Goal: Complete application form

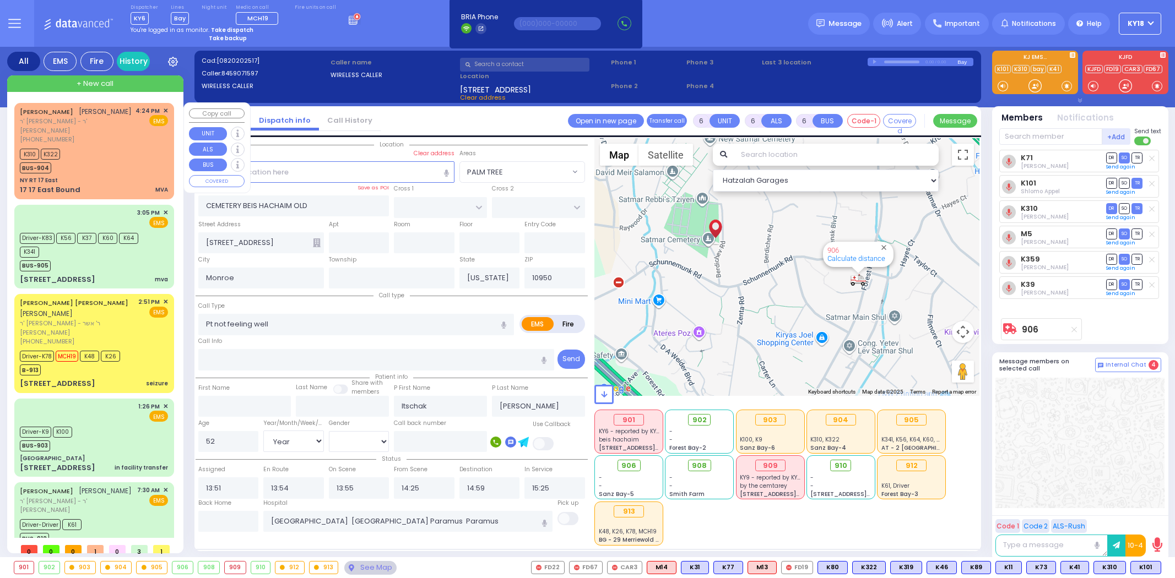
select select
select select "Year"
select select "[DEMOGRAPHIC_DATA]"
click at [117, 167] on div "K310 K322 BUS-904" at bounding box center [94, 160] width 148 height 28
type input "4"
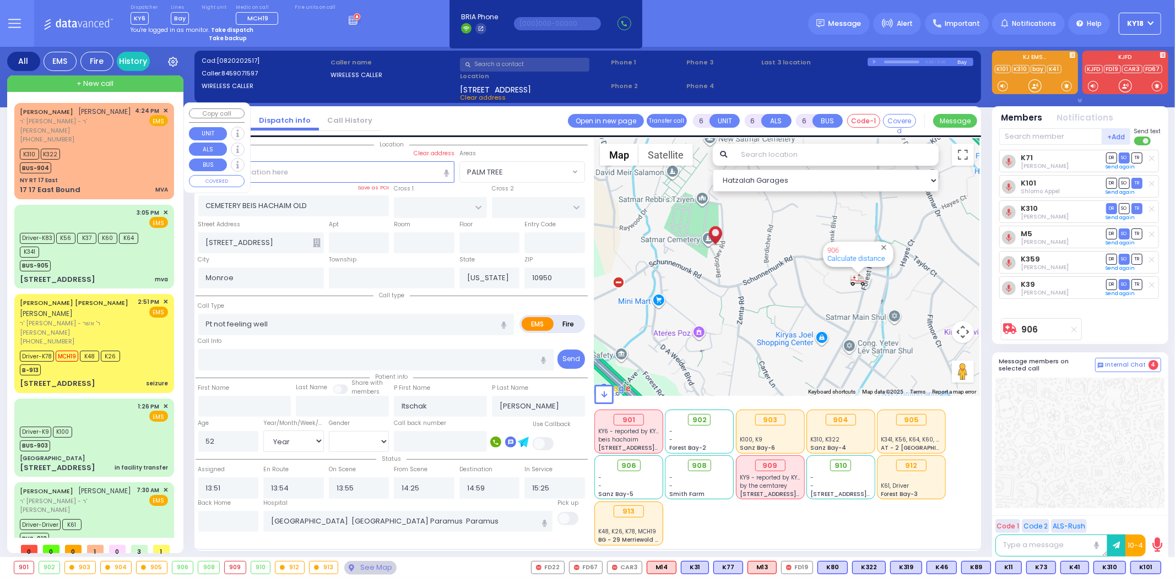
type input "1"
select select
type input "MVA"
radio input "true"
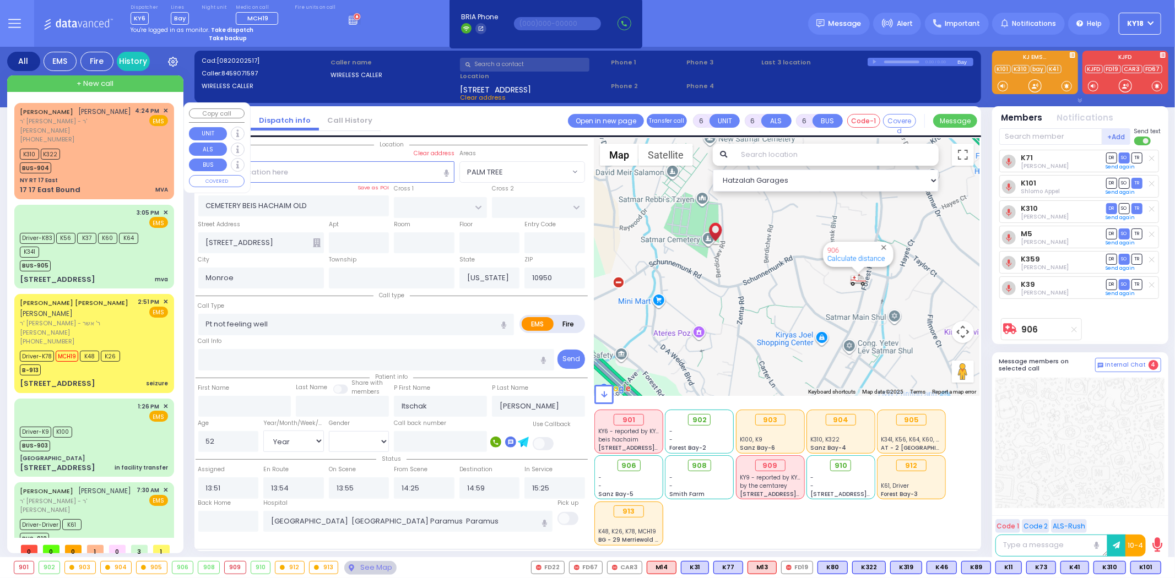
type input "[PERSON_NAME]"
select select
type input "16:24"
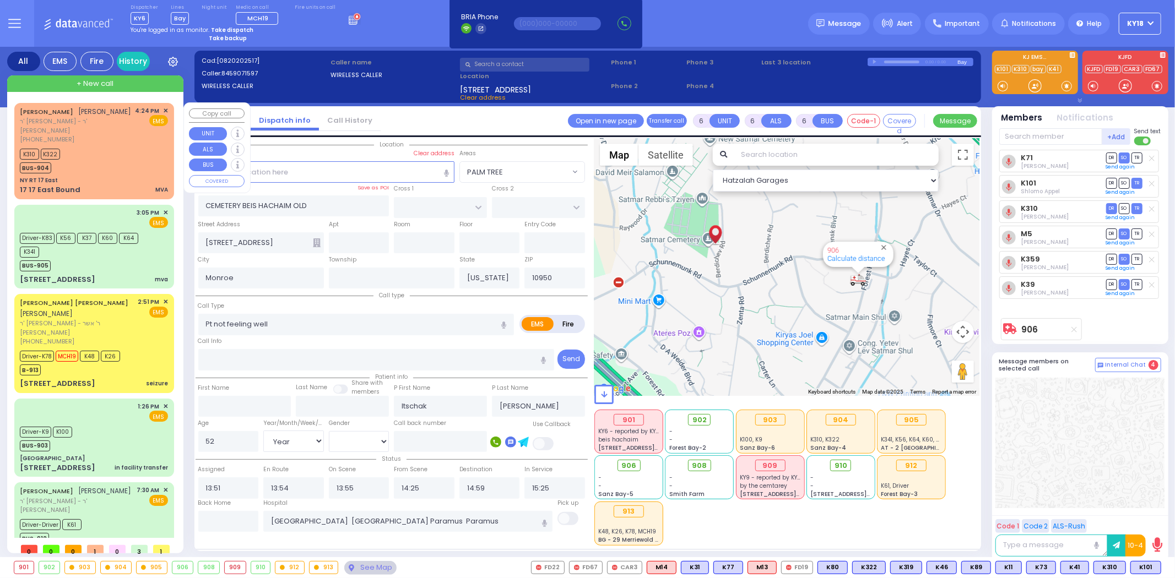
type input "16:32"
select select "Hatzalah Garages"
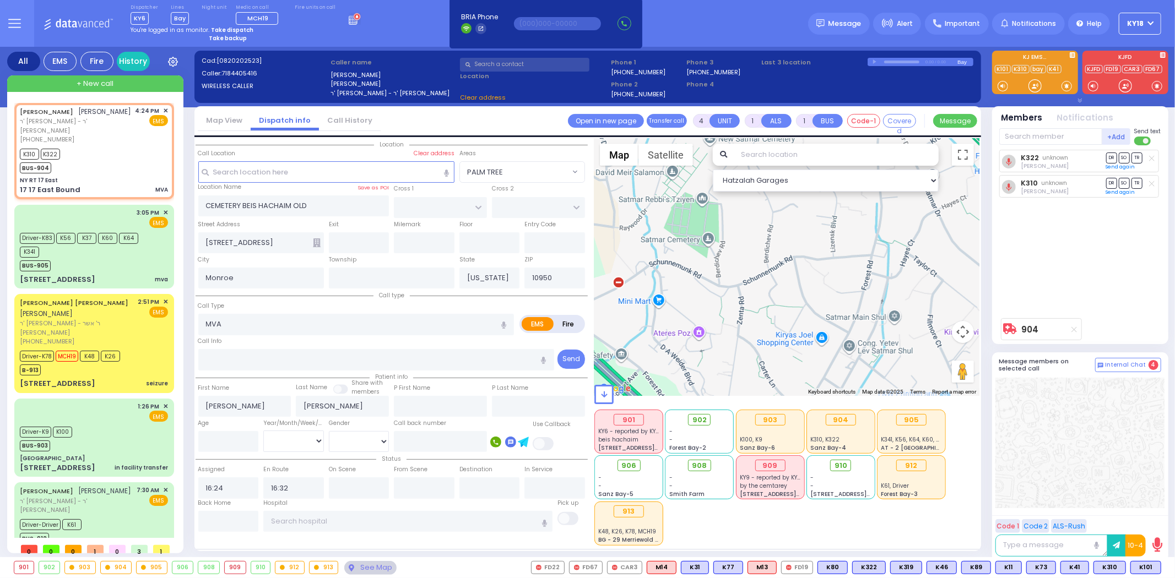
type input "NY RT 17 East"
type input "17 17 East Bound"
click at [1038, 134] on input "text" at bounding box center [1050, 136] width 103 height 17
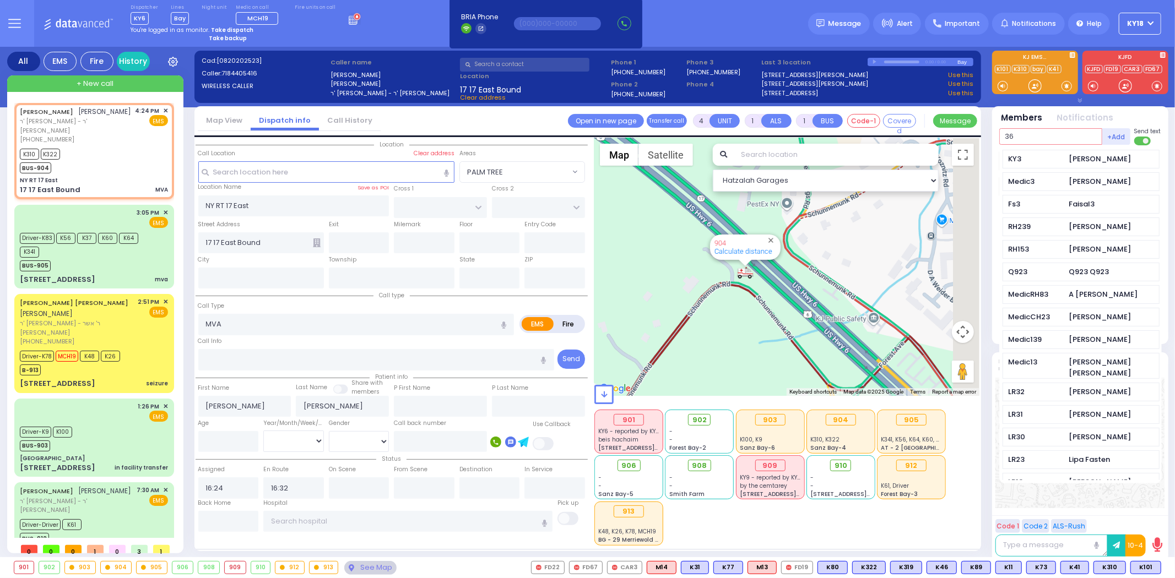
type input "366"
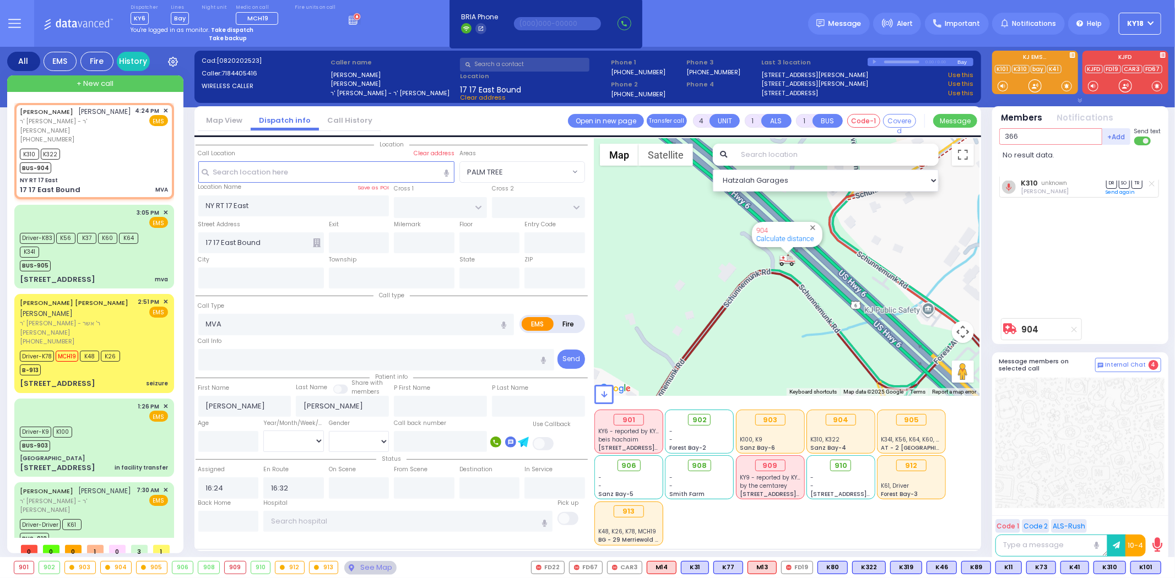
drag, startPoint x: 1030, startPoint y: 132, endPoint x: 1000, endPoint y: 135, distance: 31.0
click at [1000, 135] on input "366" at bounding box center [1050, 136] width 103 height 17
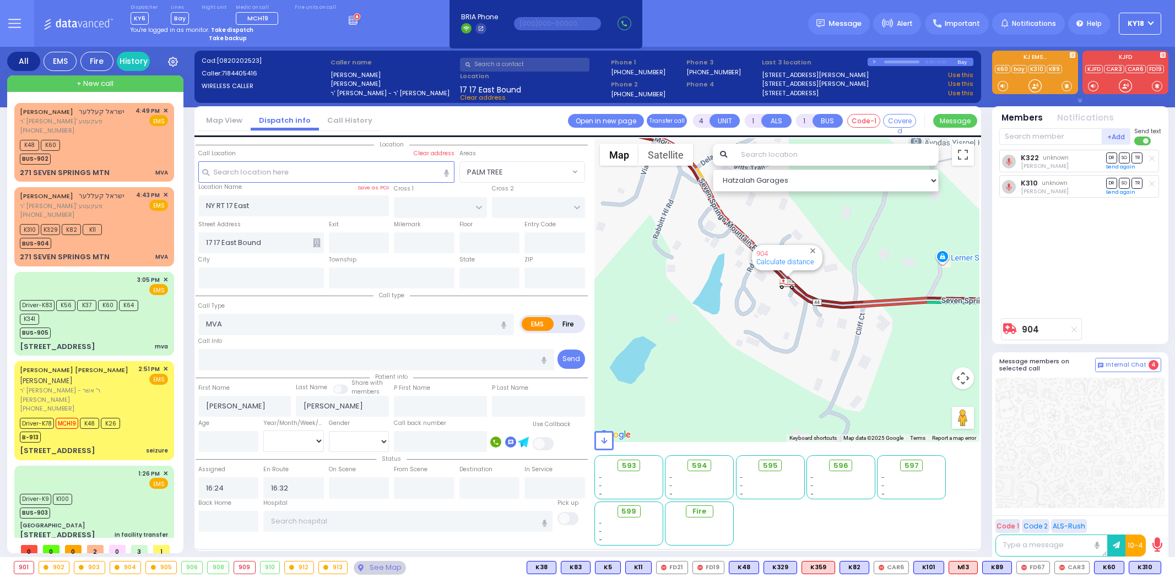
select select
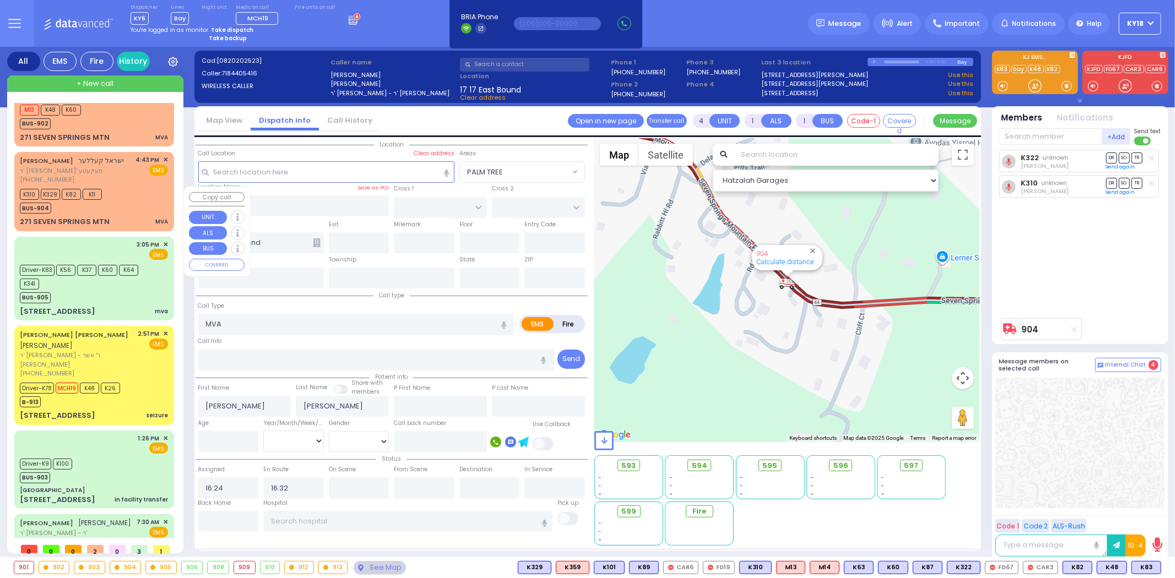
scroll to position [84, 0]
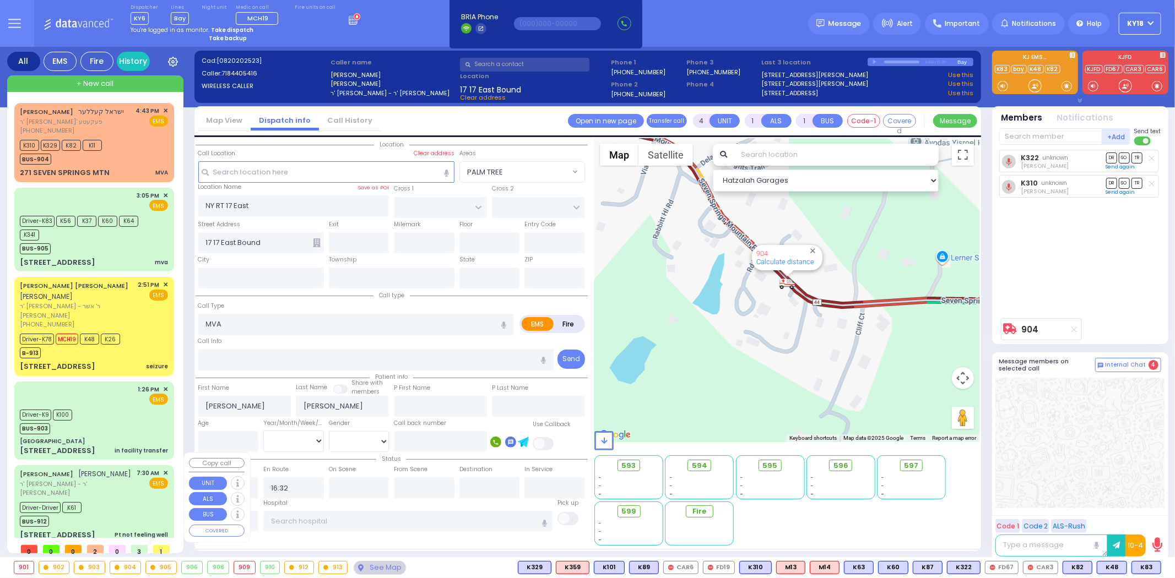
click at [108, 480] on span "ר' [PERSON_NAME] - ר' [PERSON_NAME]" at bounding box center [76, 489] width 113 height 18
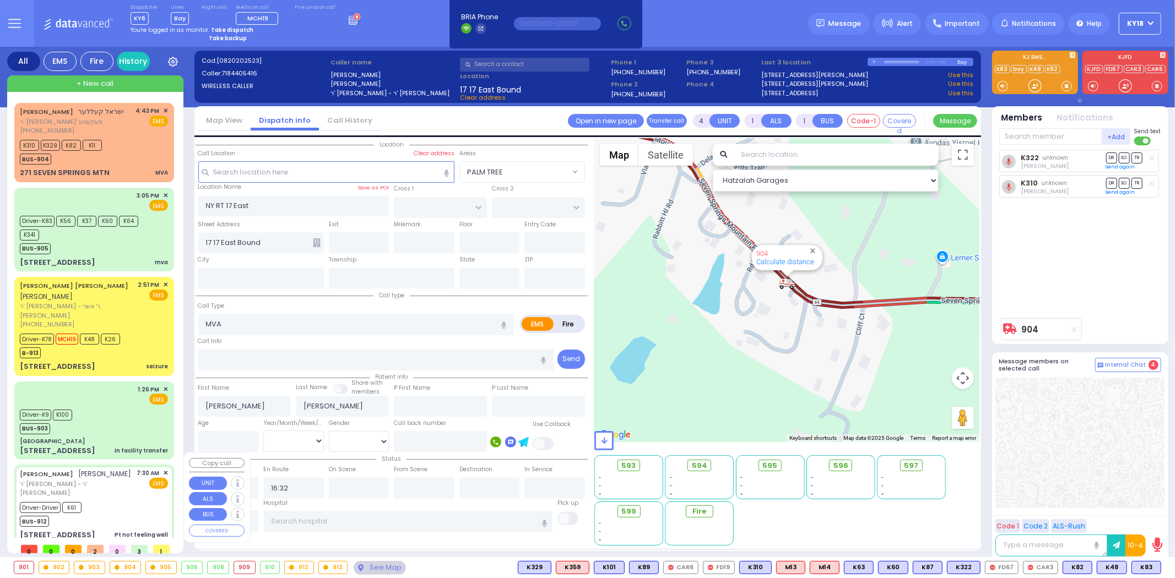
type input "1"
type input "0"
select select
type input "Pt not feeling well"
radio input "true"
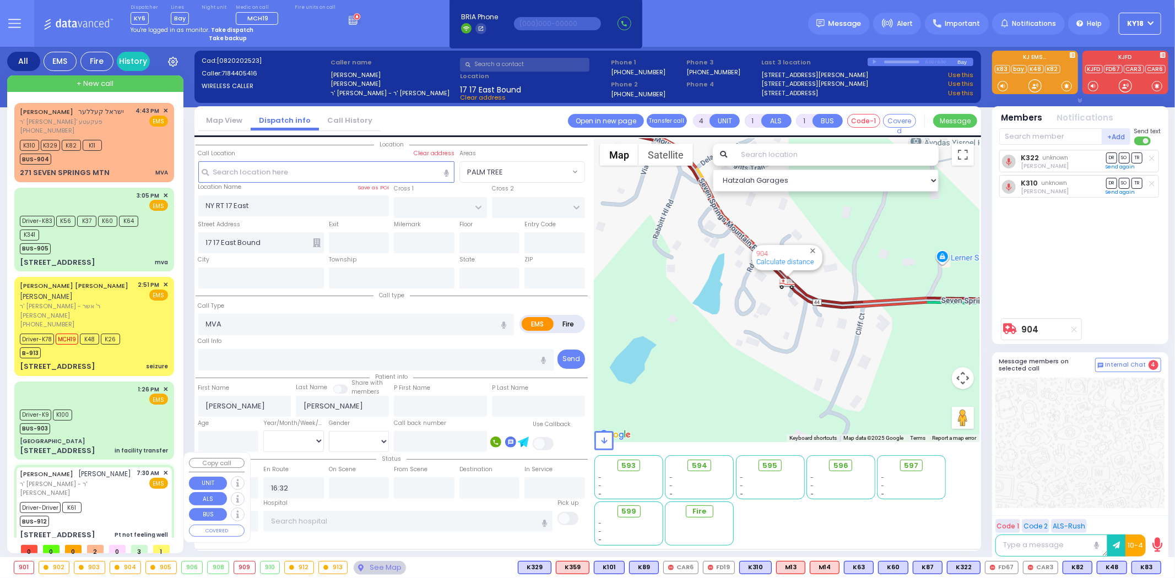
type input "ELIEZER"
type input "MOSHKOWITZ"
select select
type input "07:30"
type input "07:31"
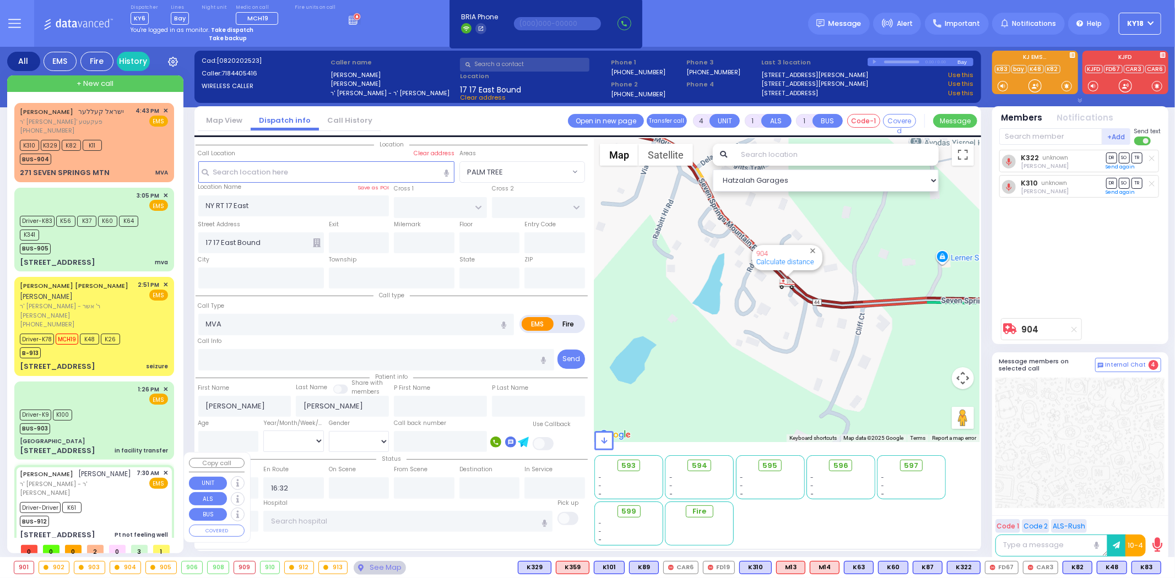
type input "07:31"
type input "[US_STATE][GEOGRAPHIC_DATA]- [GEOGRAPHIC_DATA]"
select select "Hatzalah Garages"
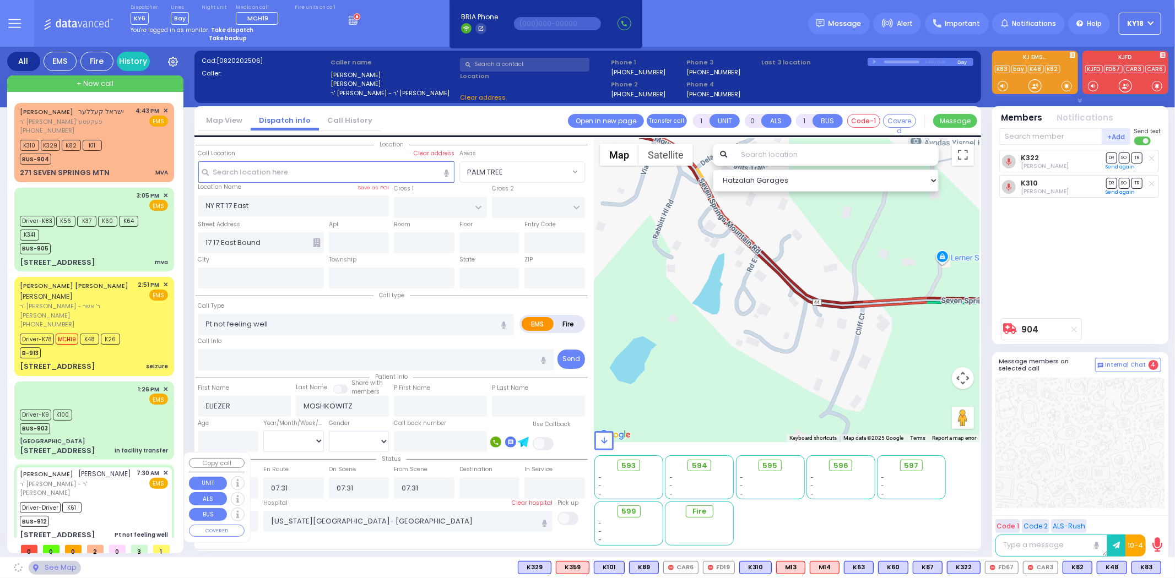
type input "ACRES RD"
type input "[GEOGRAPHIC_DATA]"
type input "[STREET_ADDRESS]"
type input "202"
type input "[PERSON_NAME]"
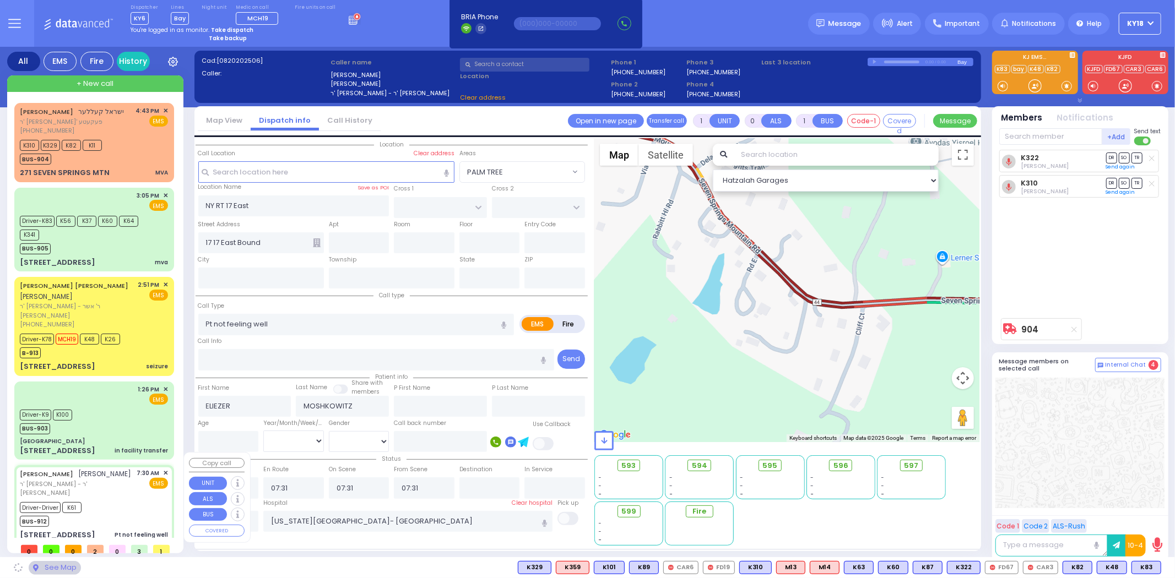
type input "[US_STATE]"
type input "10950"
select select "PALM TREE"
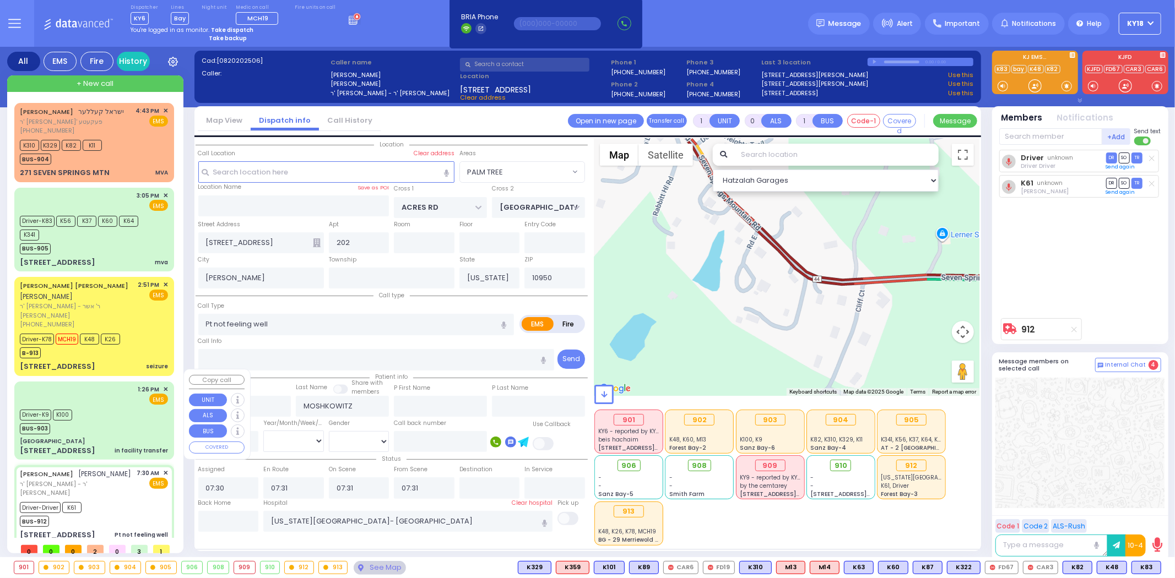
click at [117, 419] on div "Driver-K9 K100 BUS-903" at bounding box center [94, 421] width 148 height 28
type input "6"
select select
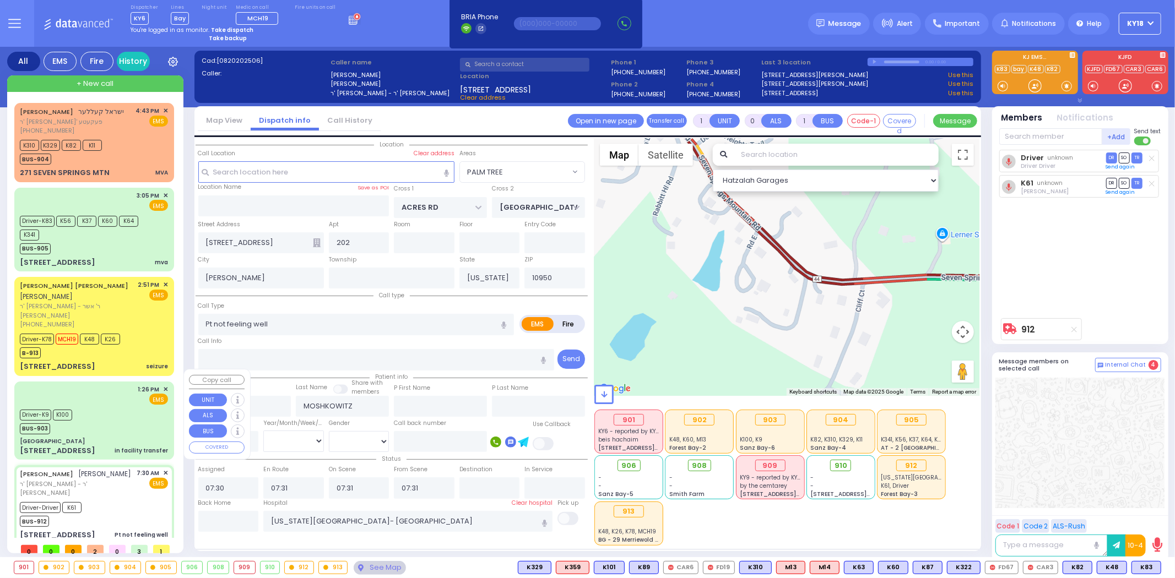
type input "in facility transfer"
radio input "true"
type input "Roise"
type input "[PERSON_NAME]"
type input "37"
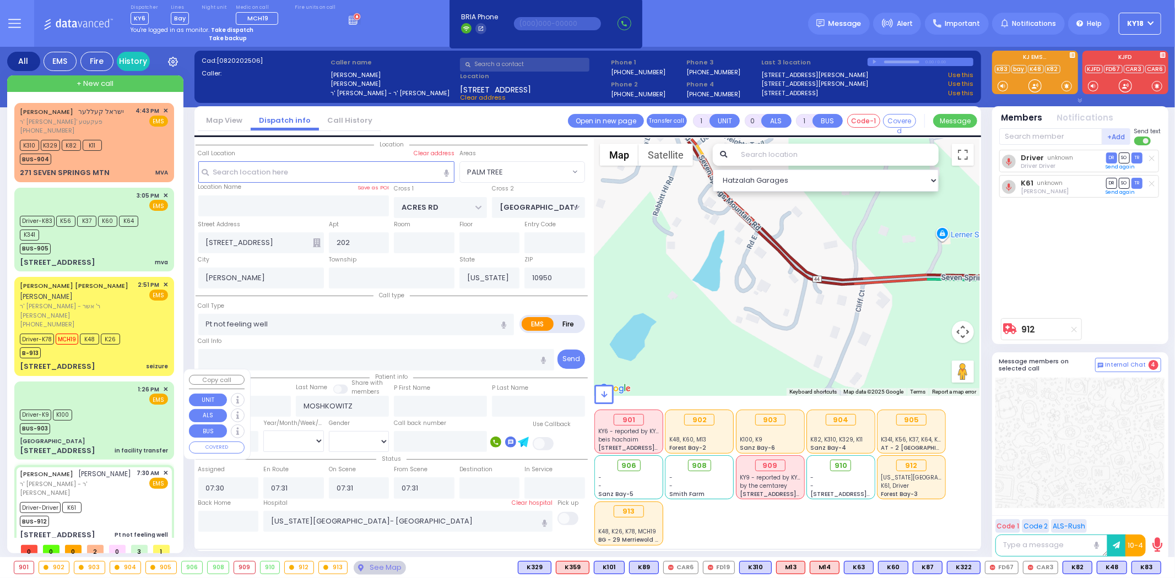
select select "Year"
select select "[DEMOGRAPHIC_DATA]"
type input "13:26"
type input "13:28"
type input "14:03"
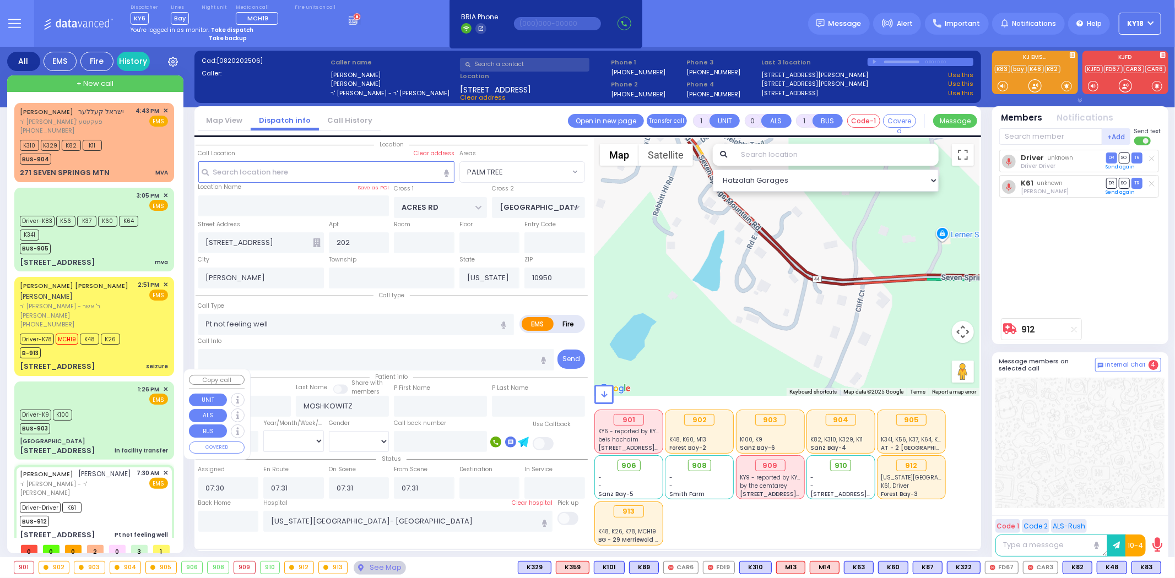
type input "14:15"
type input "15:26"
type input "[GEOGRAPHIC_DATA] [PERSON_NAME][GEOGRAPHIC_DATA]"
select select "Hatzalah Garages"
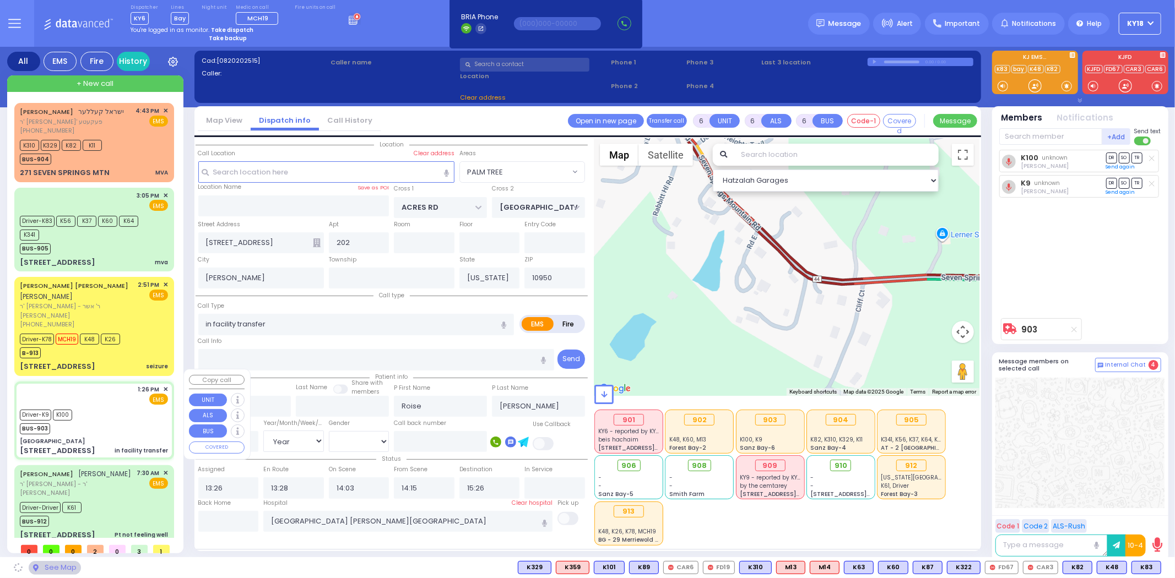
type input "[GEOGRAPHIC_DATA]"
type input "GOLF LINKS RD"
type input "[GEOGRAPHIC_DATA]"
type input "[STREET_ADDRESS]"
type input "[GEOGRAPHIC_DATA]"
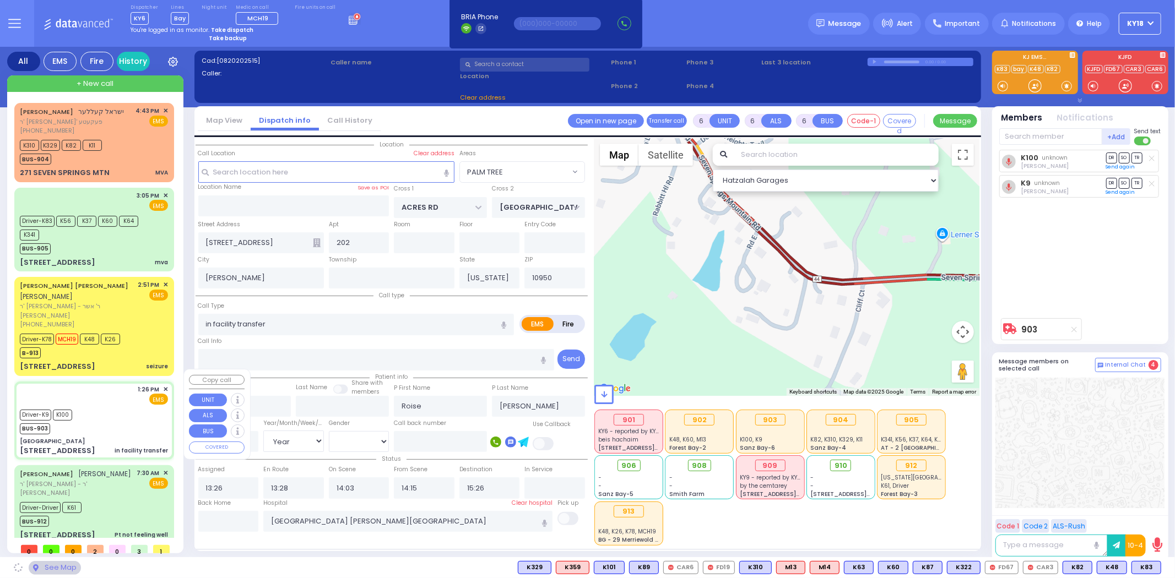
type input "10940"
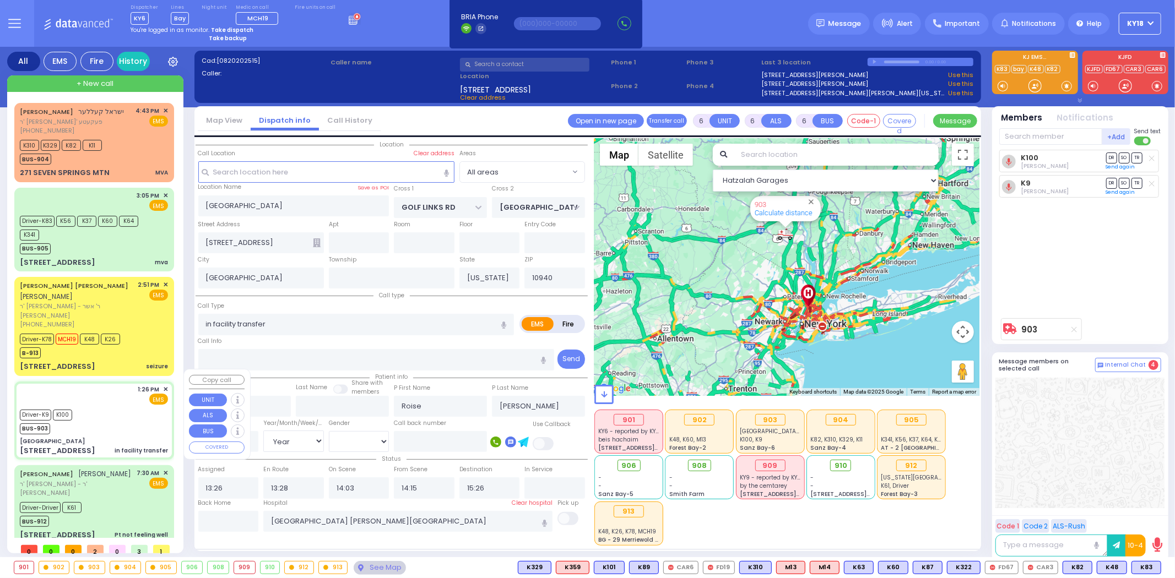
scroll to position [23, 0]
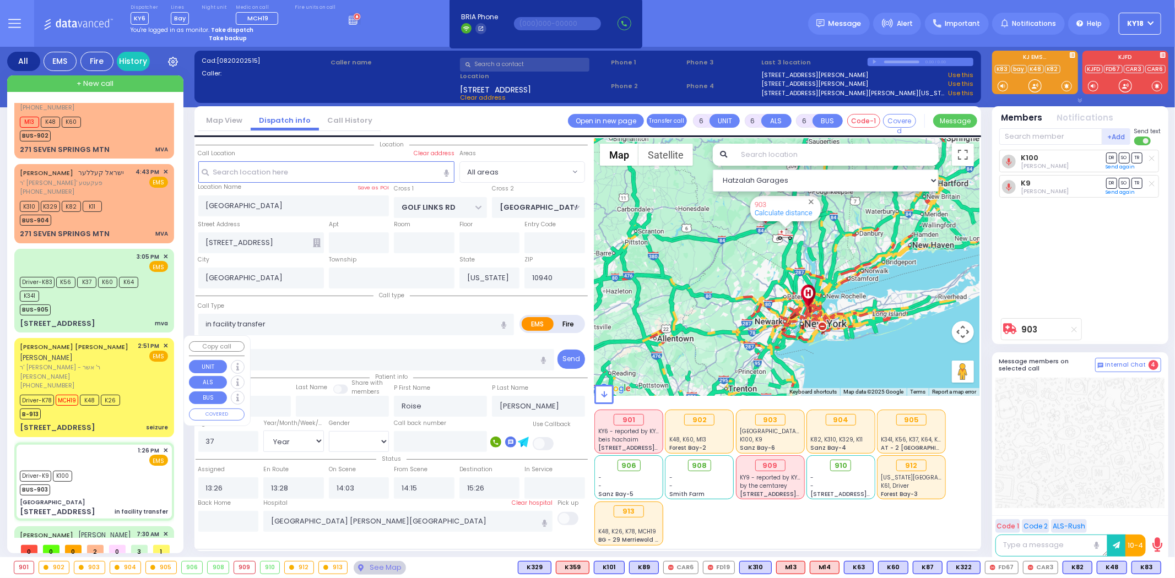
click at [134, 395] on div "Driver-K78 MCH19 K48 K26 B-913" at bounding box center [94, 406] width 148 height 28
select select
type input "seizure"
radio input "true"
type input "[PERSON_NAME] [PERSON_NAME]"
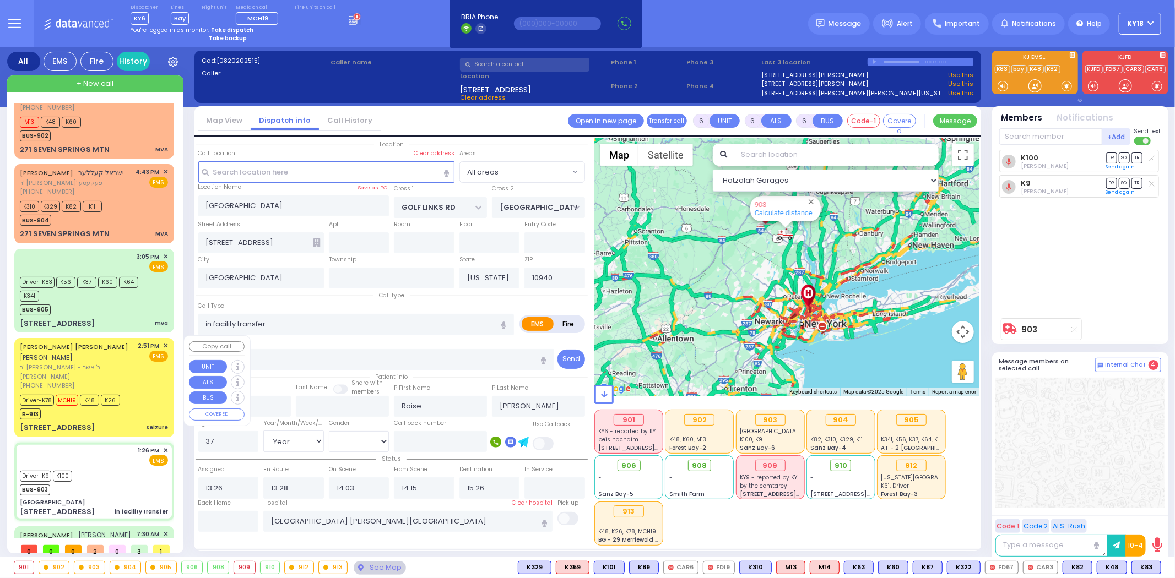
type input "[PERSON_NAME]"
select select "Year"
select select "[DEMOGRAPHIC_DATA]"
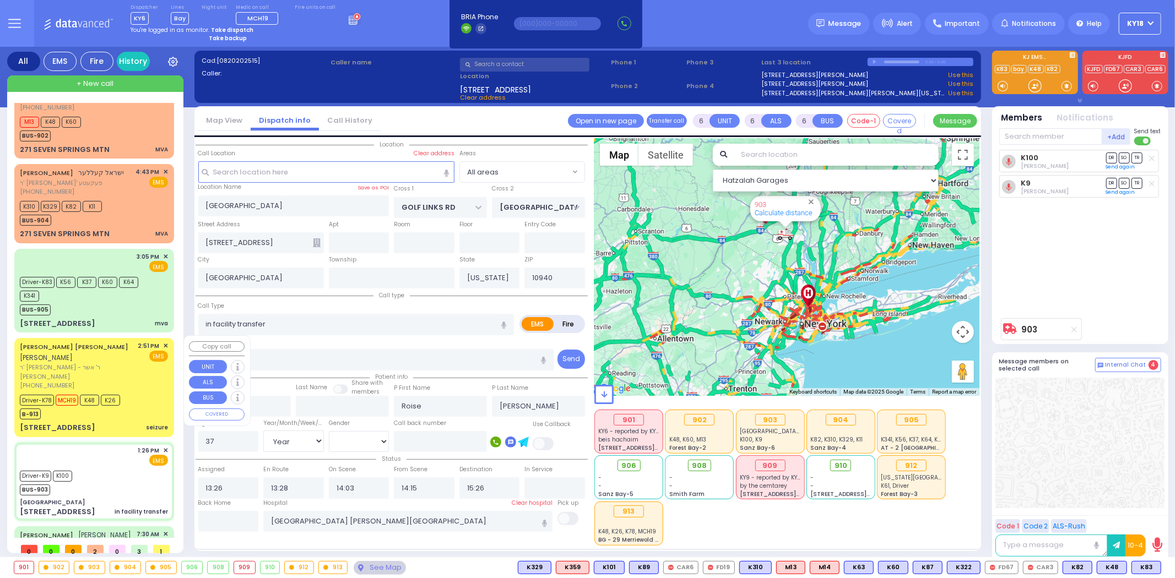
type input "14:51"
type input "14:52"
type input "14:53"
type input "15:23"
type input "16:19"
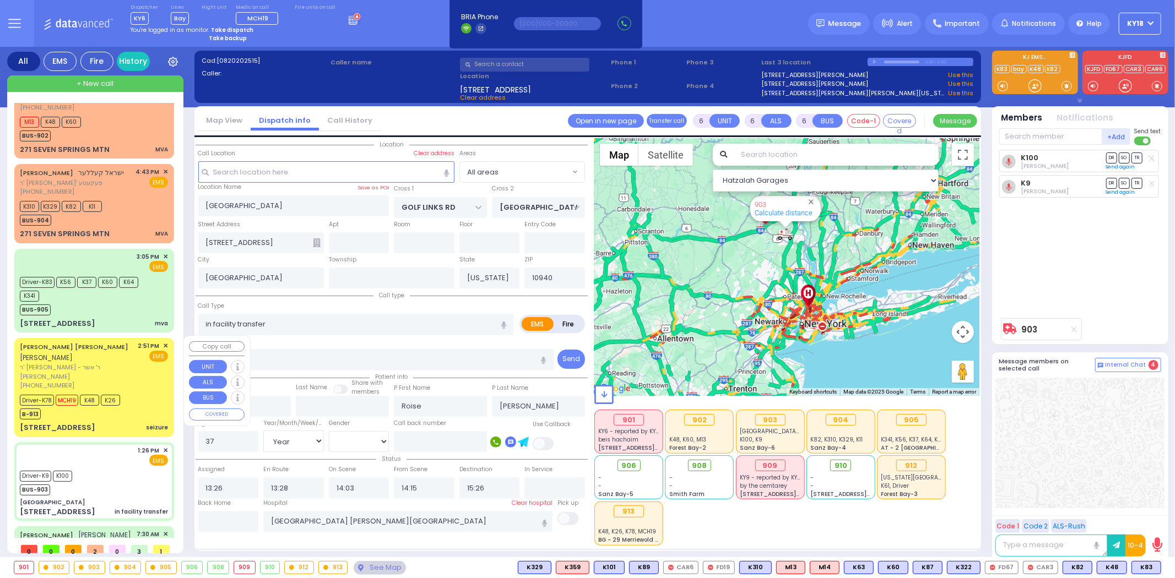
type input "17:45"
type input "[GEOGRAPHIC_DATA]"
select select "Hatzalah Garages"
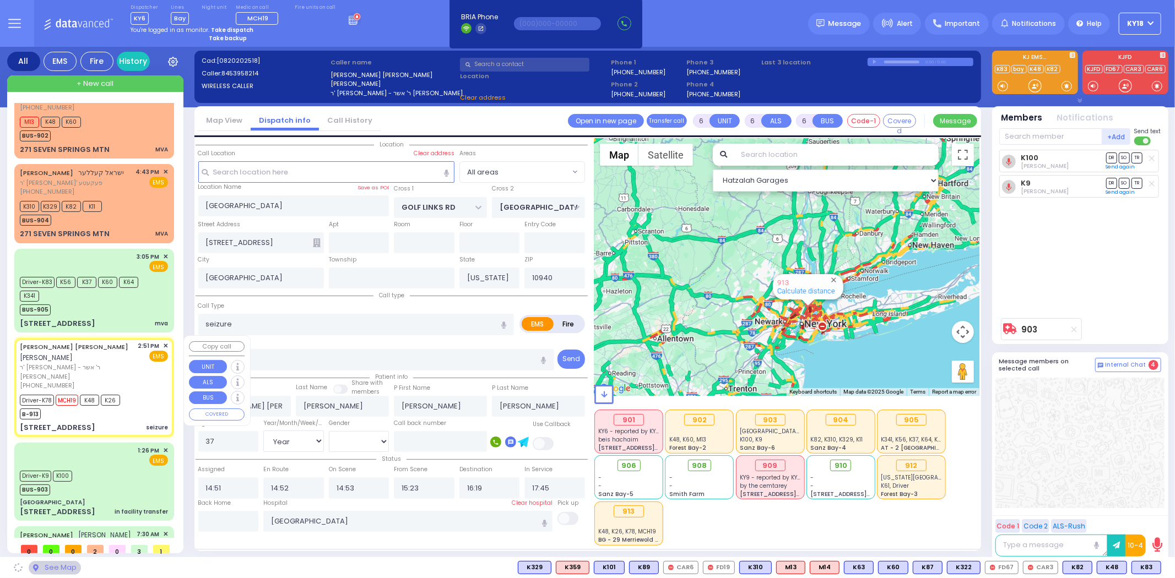
type input "PROSPECT RD"
type input "WHITETAIL RUN RD"
type input "[STREET_ADDRESS]"
type input "Chester"
type input "10918"
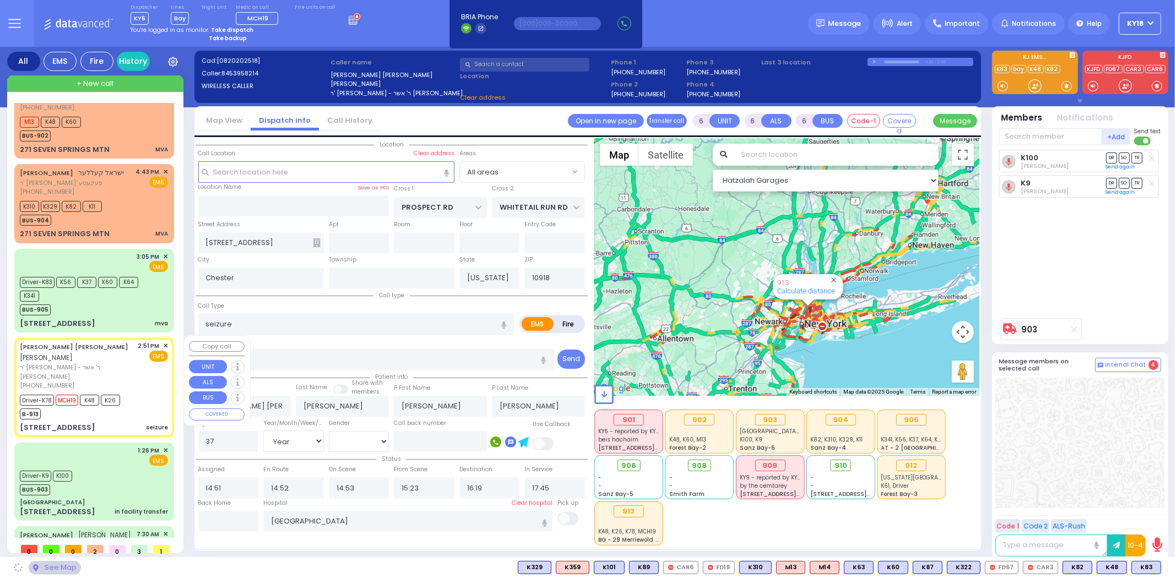
select select "[GEOGRAPHIC_DATA]"
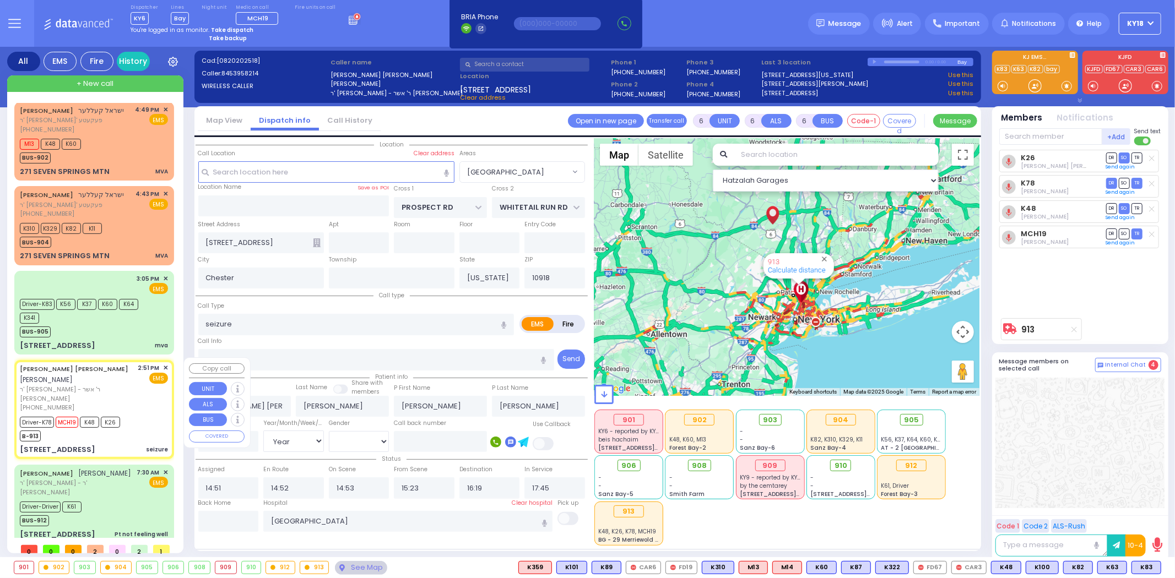
scroll to position [0, 0]
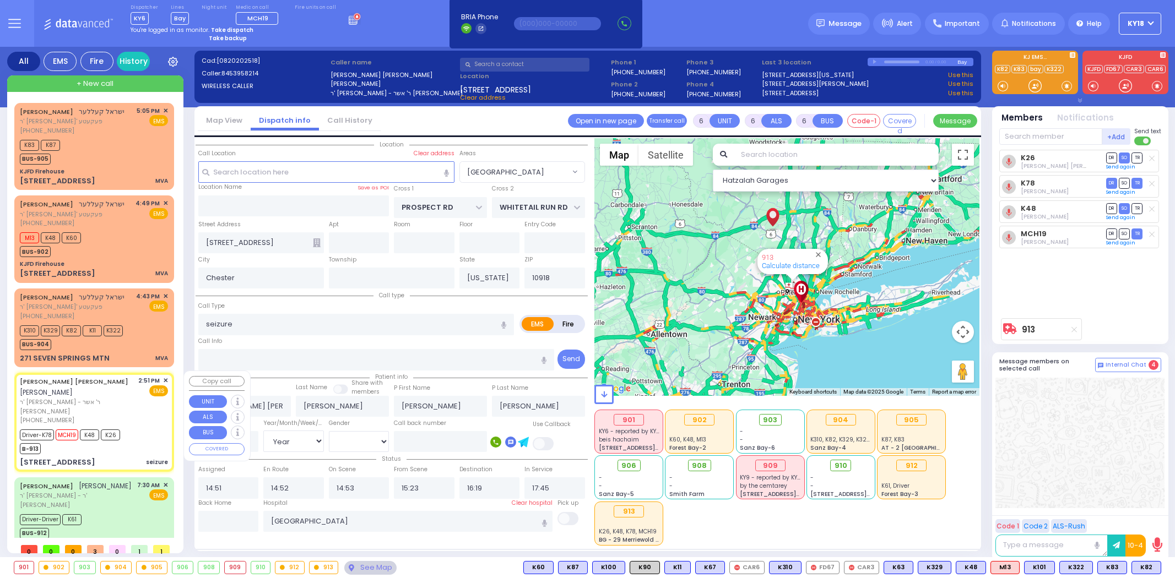
select select "[GEOGRAPHIC_DATA]"
select select "Year"
select select "[DEMOGRAPHIC_DATA]"
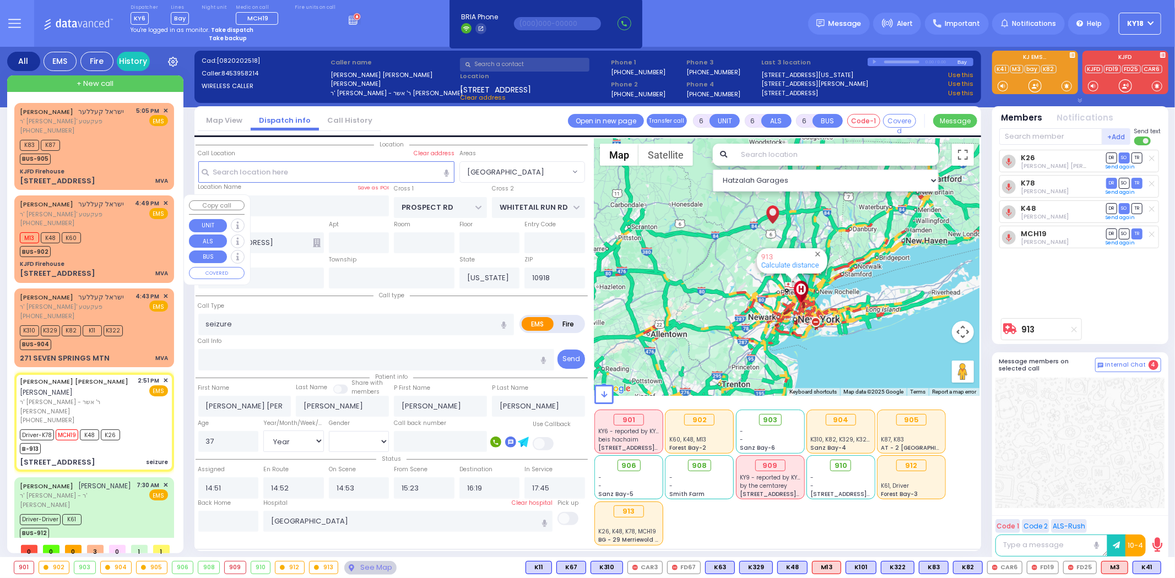
click at [97, 248] on div "M13 K48 K60 BUS-902" at bounding box center [94, 244] width 148 height 28
type input "4"
type input "1"
select select
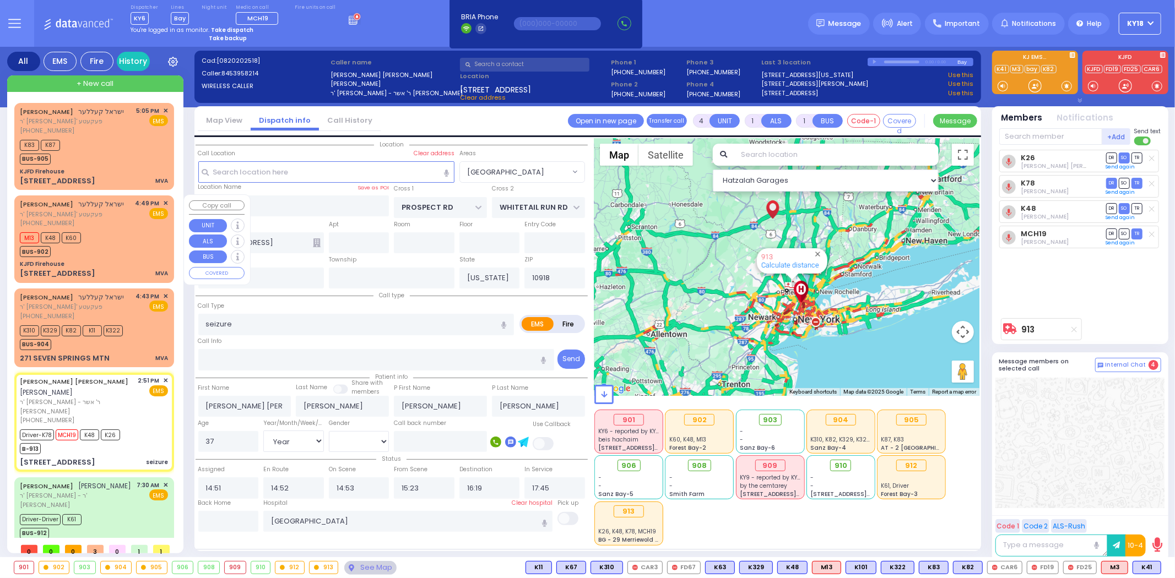
type input "MVA"
radio input "true"
type input "ISRAEL"
type input "[PERSON_NAME]"
select select
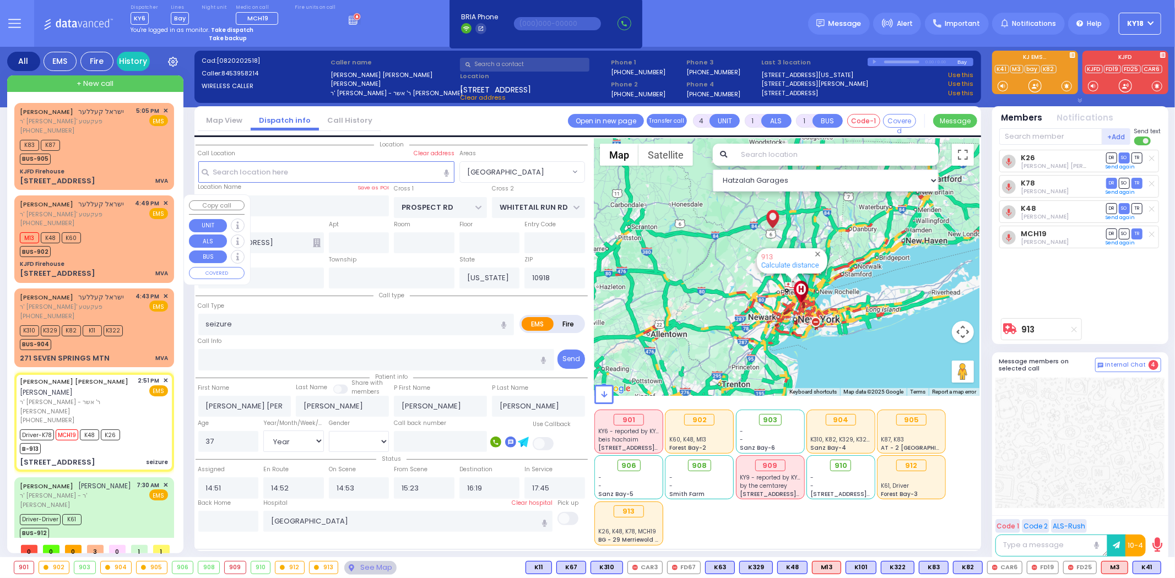
select select
type input "16:49"
type input "16:50"
select select "Hatzalah Garages"
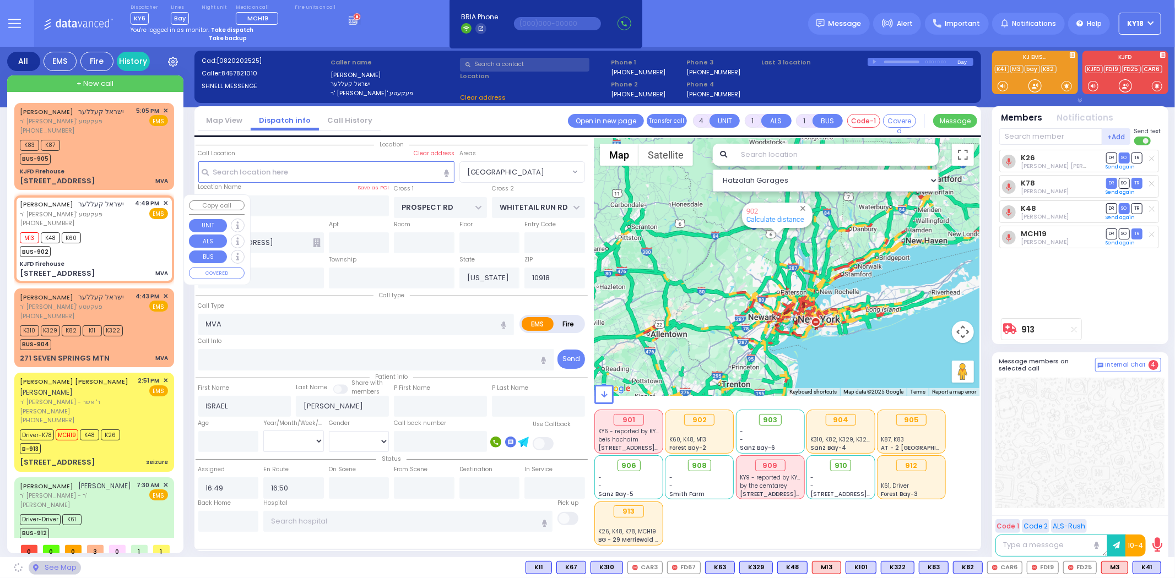
type input "KJFD Firehouse"
type input "SEVEN SPRINGS MOUNTAIN RD"
type input "KARLSBURG RD"
type input "[STREET_ADDRESS]"
type input "Monroe"
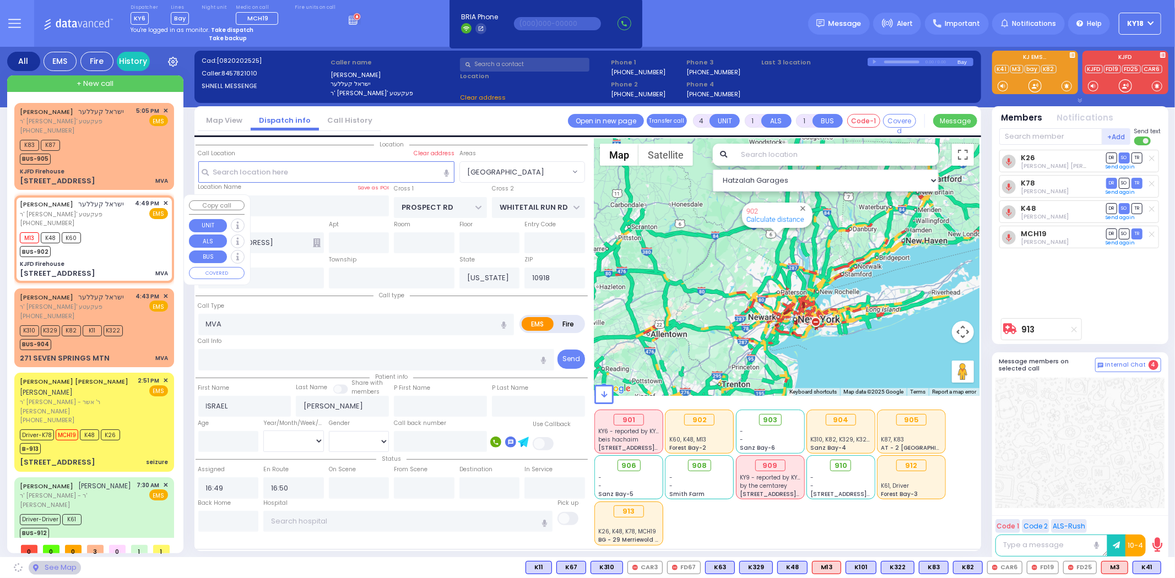
type input "10950"
select select "SECTION 5"
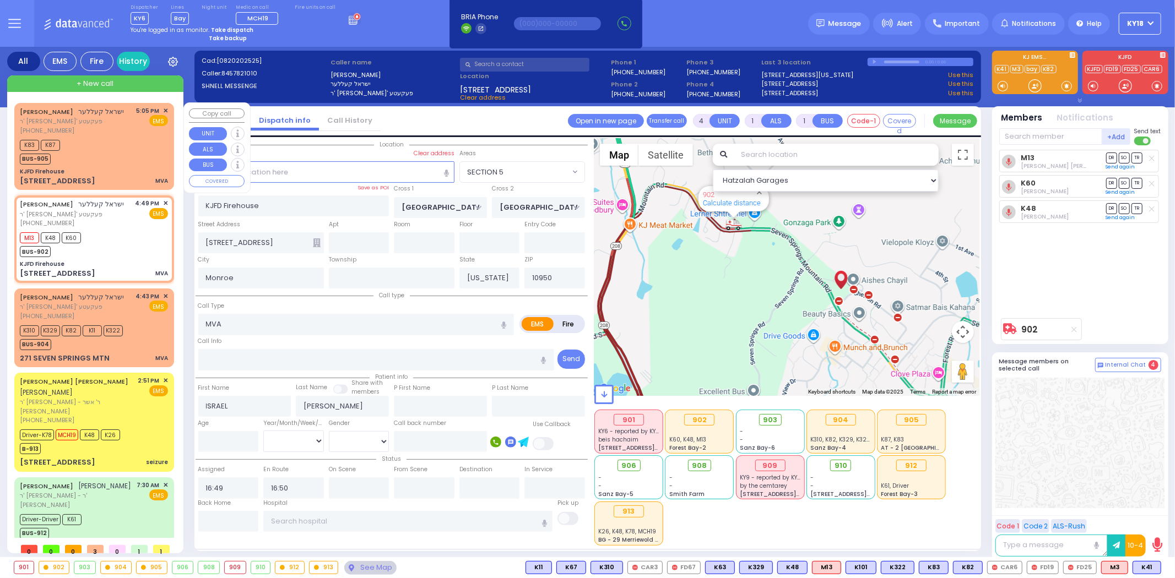
click at [90, 176] on div "1 Chevron Road MVA" at bounding box center [94, 181] width 148 height 11
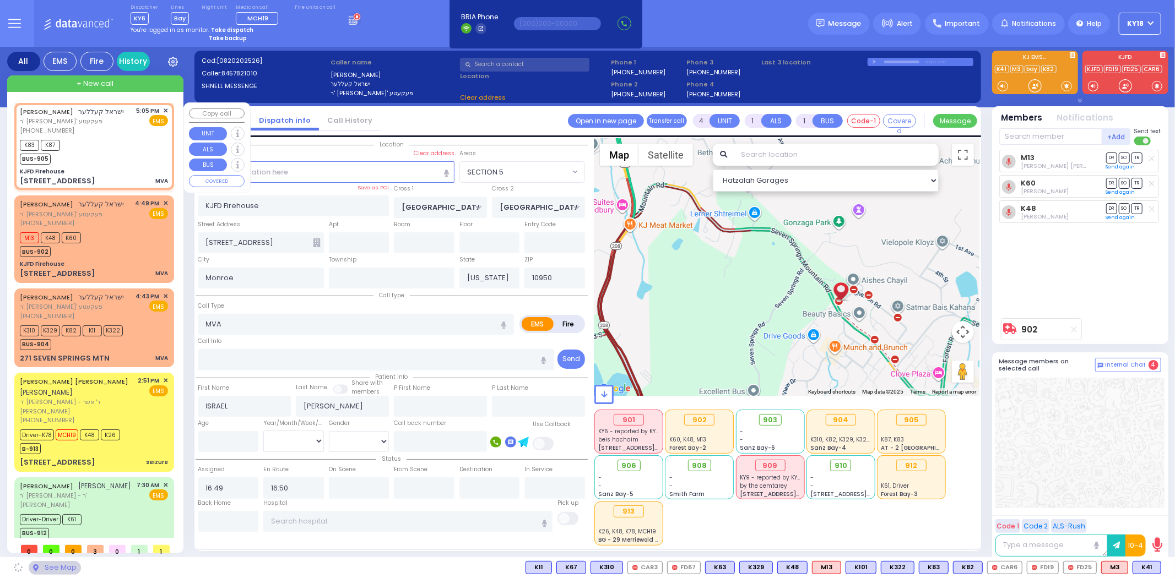
select select
radio input "true"
select select
type input "17:05"
type input "17:06"
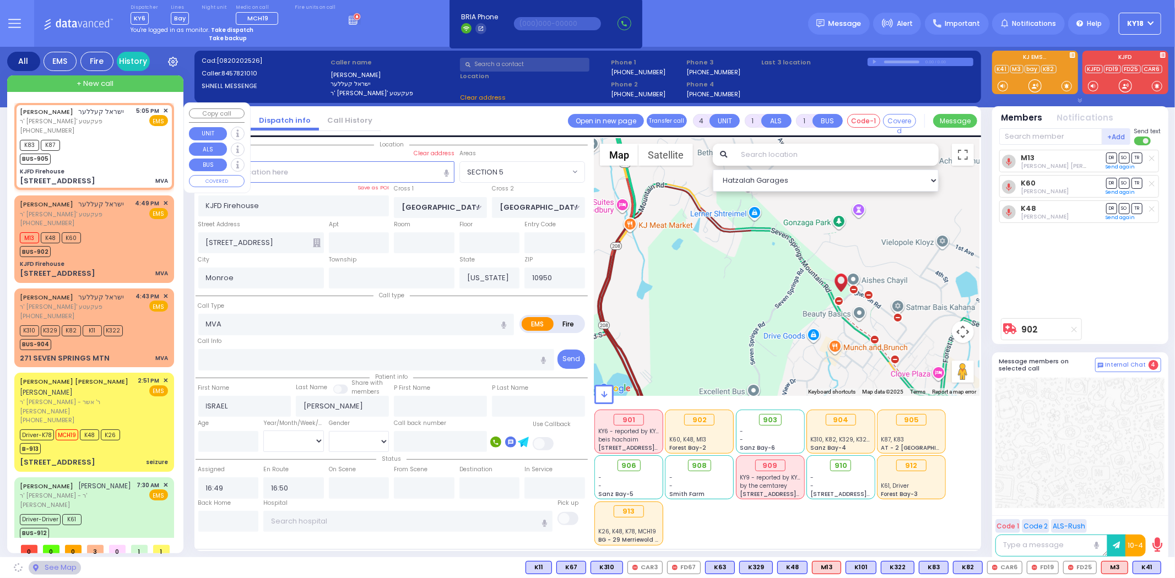
select select "Hatzalah Garages"
select select "SECTION 5"
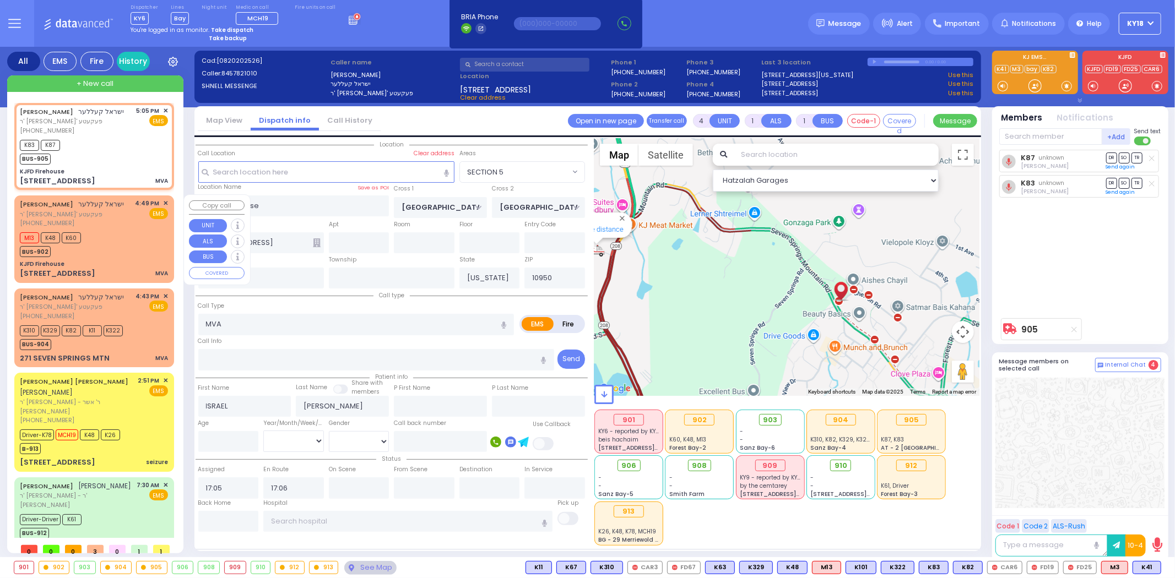
click at [104, 236] on div "M13 K48 K60 BUS-902" at bounding box center [94, 244] width 148 height 28
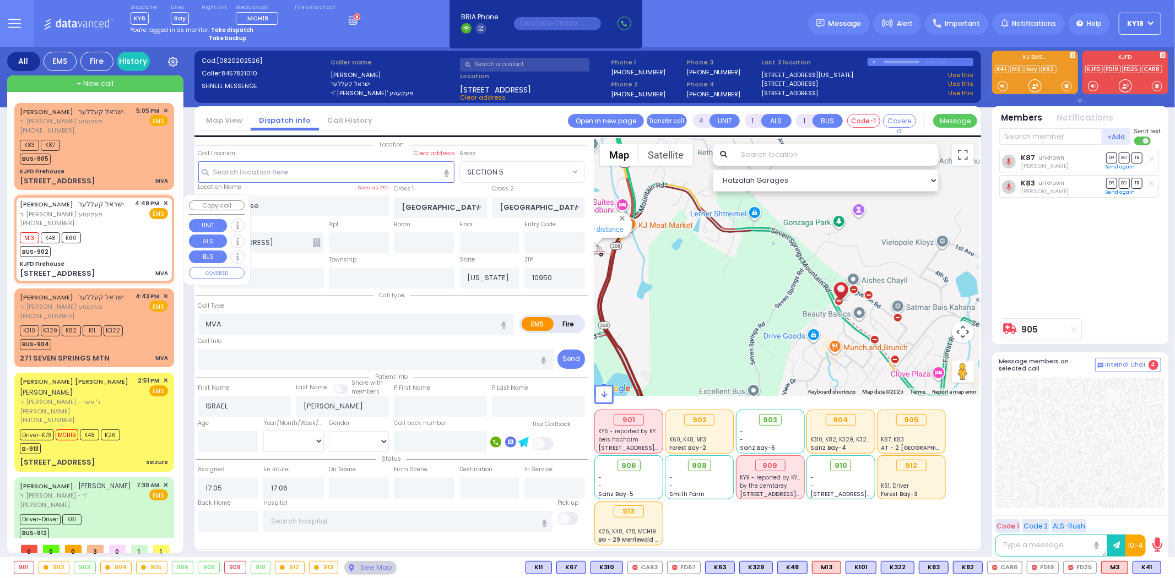
select select
radio input "true"
select select
type input "16:49"
type input "16:50"
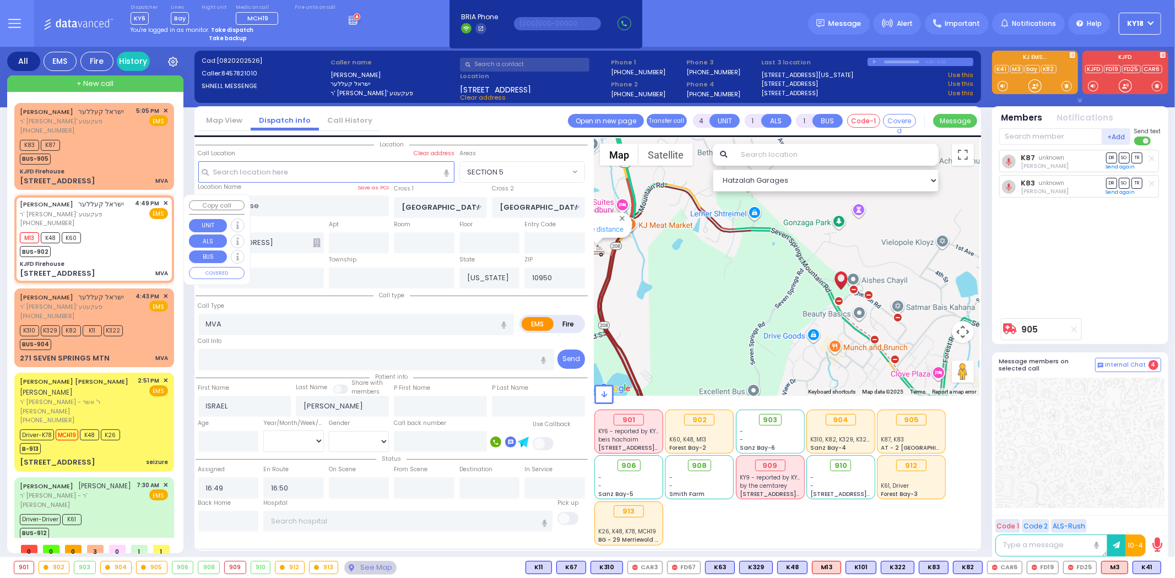
select select "SECTION 5"
select select "Hatzalah Garages"
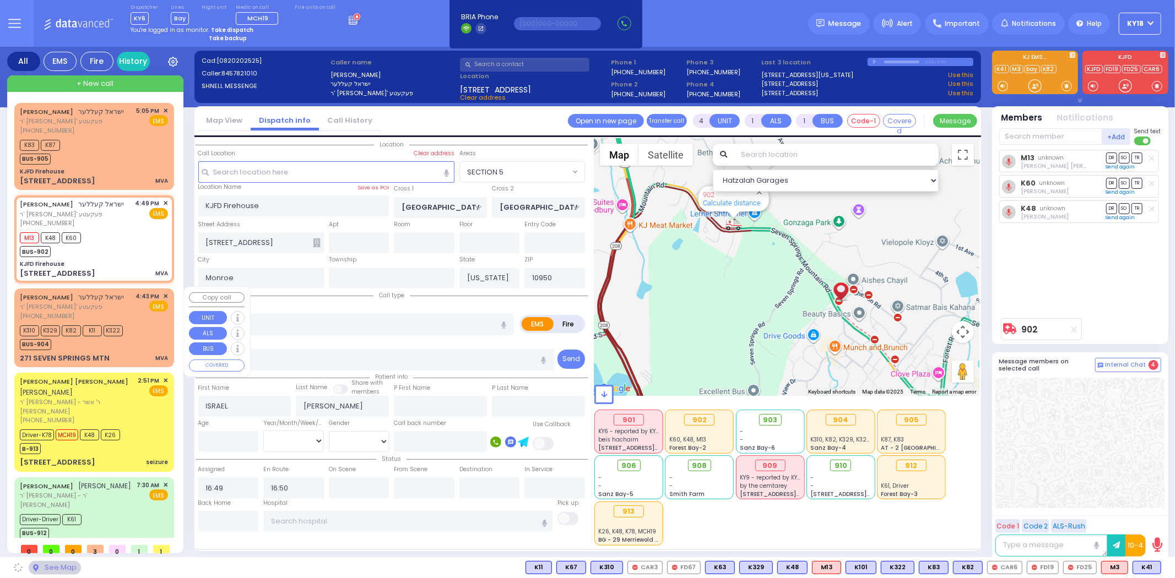
click at [122, 305] on div "ISRAEL KELLER ישראל קעללער ר' פנחס - ר' טובי' פעקעטע (845) 782-1010 4:43 PM ✕ E…" at bounding box center [94, 306] width 148 height 29
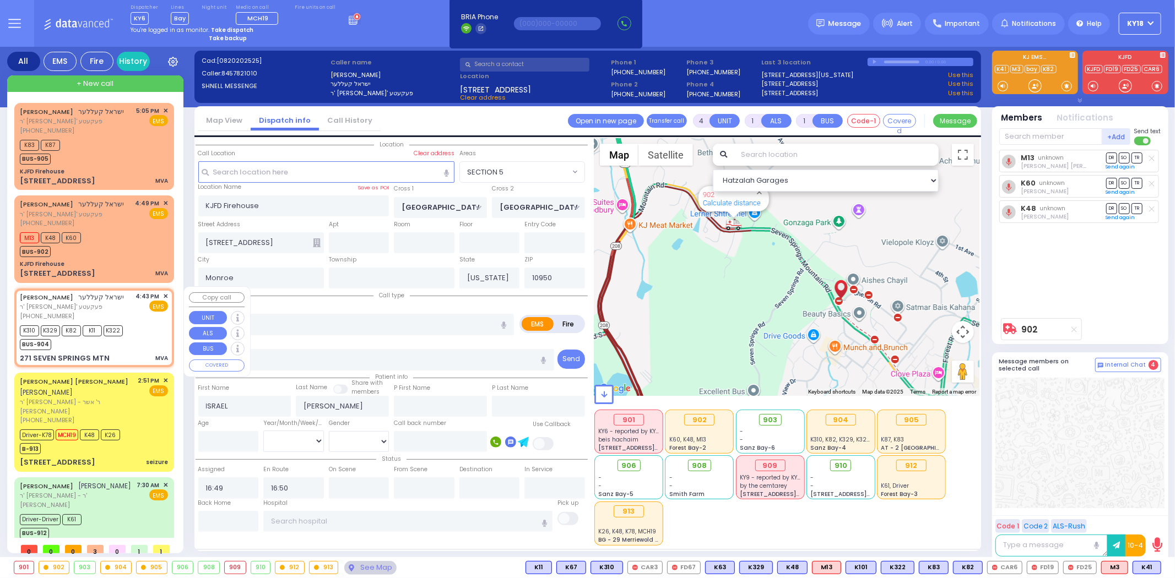
select select
radio input "true"
select select
type input "16:43"
type input "16:44"
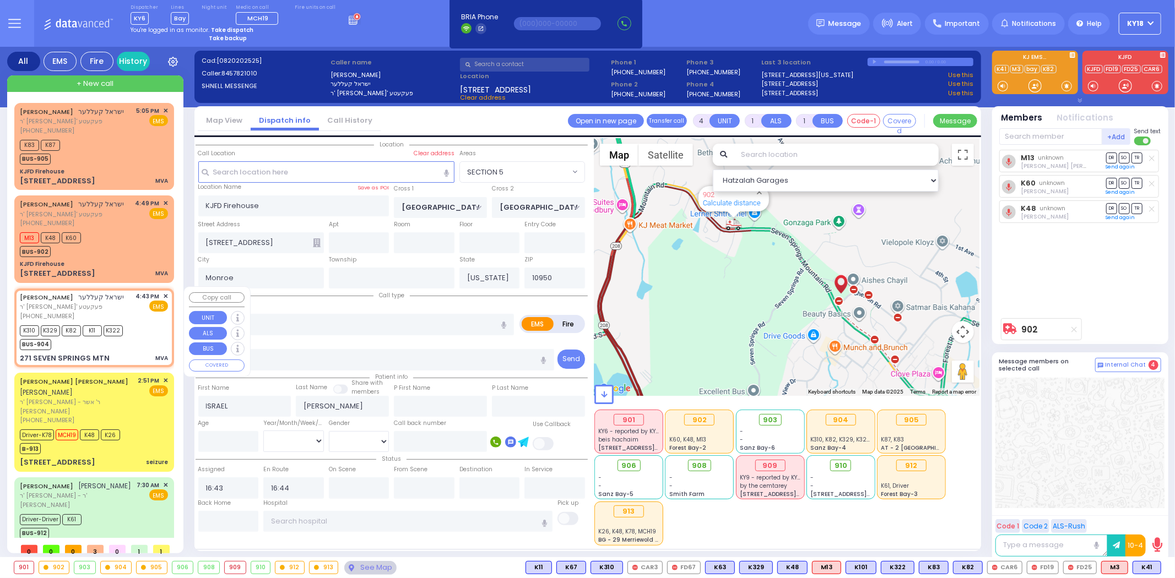
select select "Hatzalah Garages"
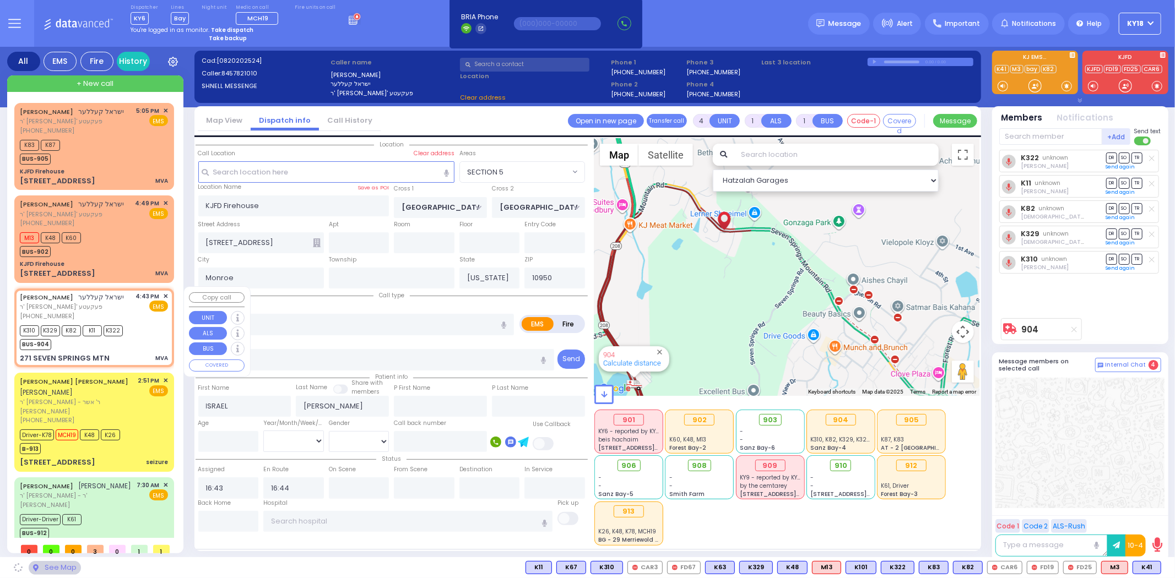
type input "271 SEVEN SPRINGS MTN"
select select "SECTION 5"
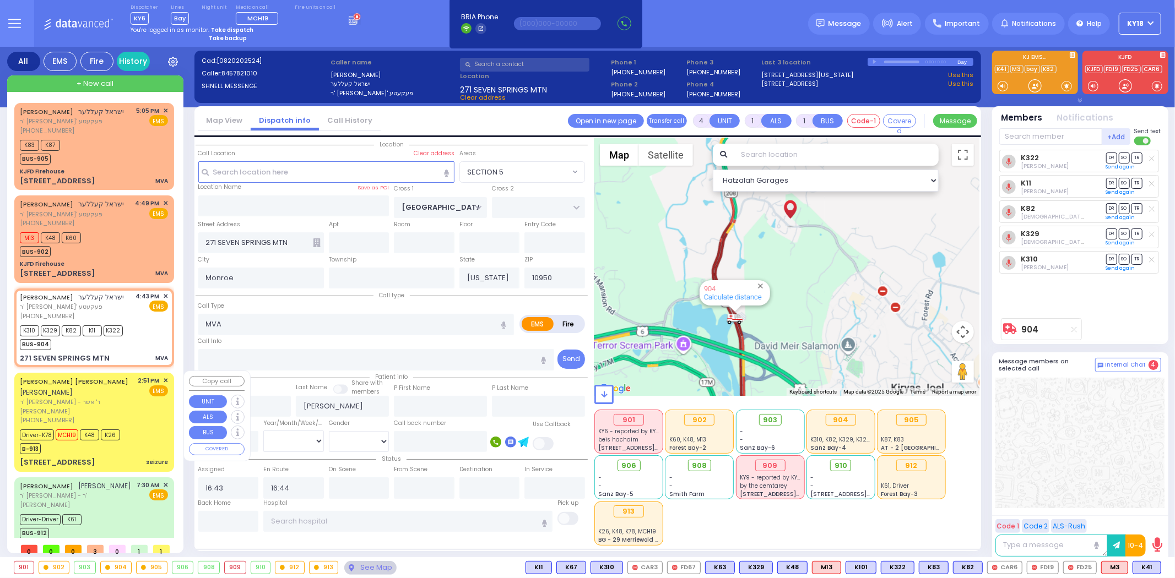
click at [121, 386] on div "JOEL ISRAEL M. AKER יואל ישראל מאיר אקער" at bounding box center [77, 386] width 115 height 21
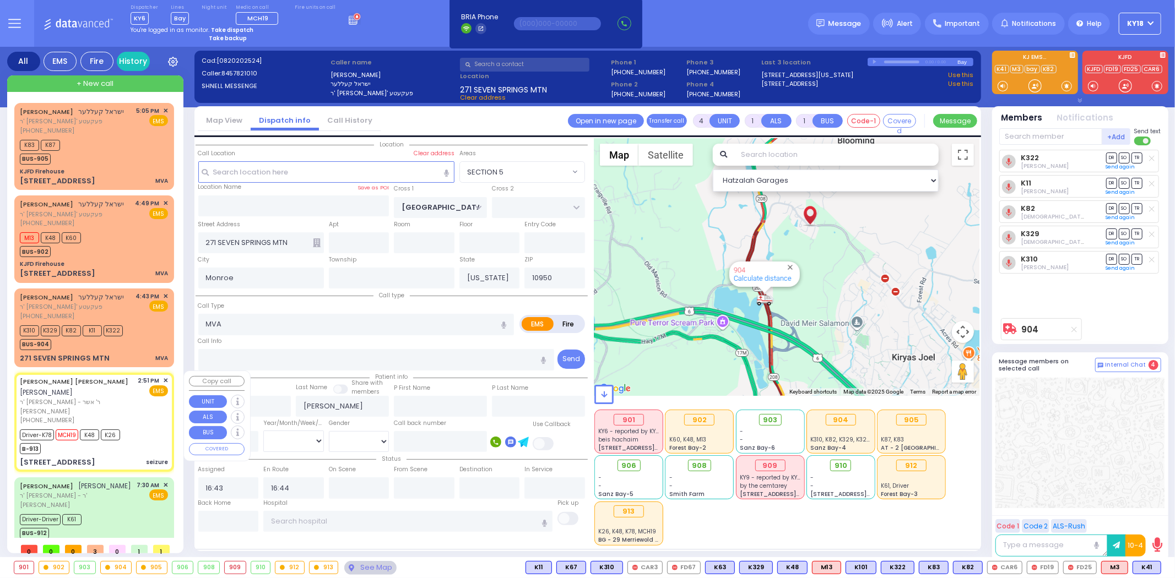
type input "6"
select select
type input "seizure"
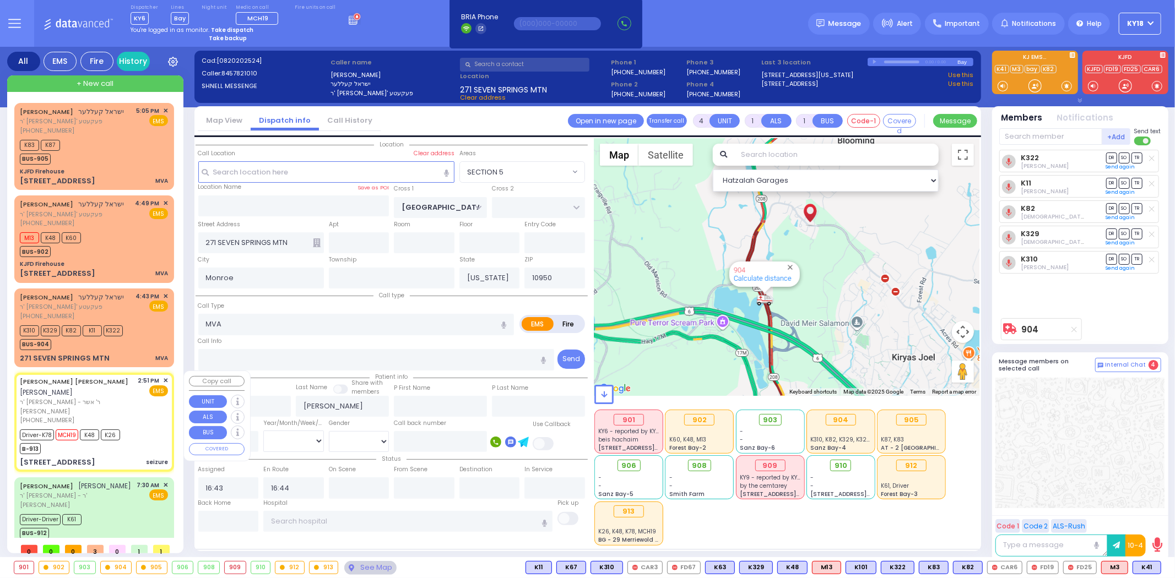
radio input "true"
type input "[PERSON_NAME] [PERSON_NAME]"
type input "[PERSON_NAME]"
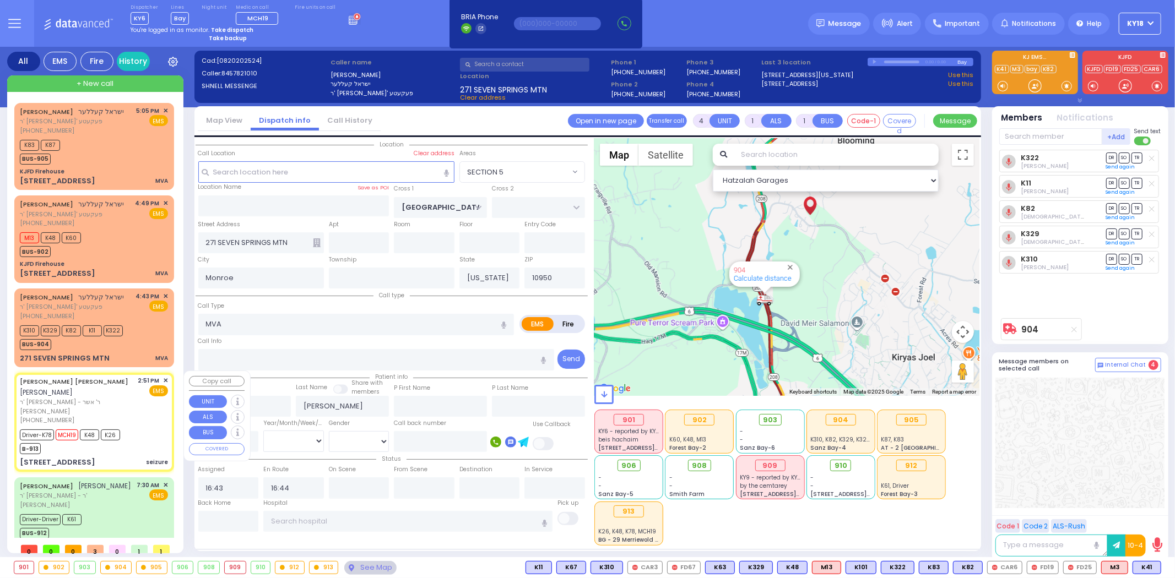
type input "37"
select select "Year"
select select "[DEMOGRAPHIC_DATA]"
type input "14:51"
type input "14:52"
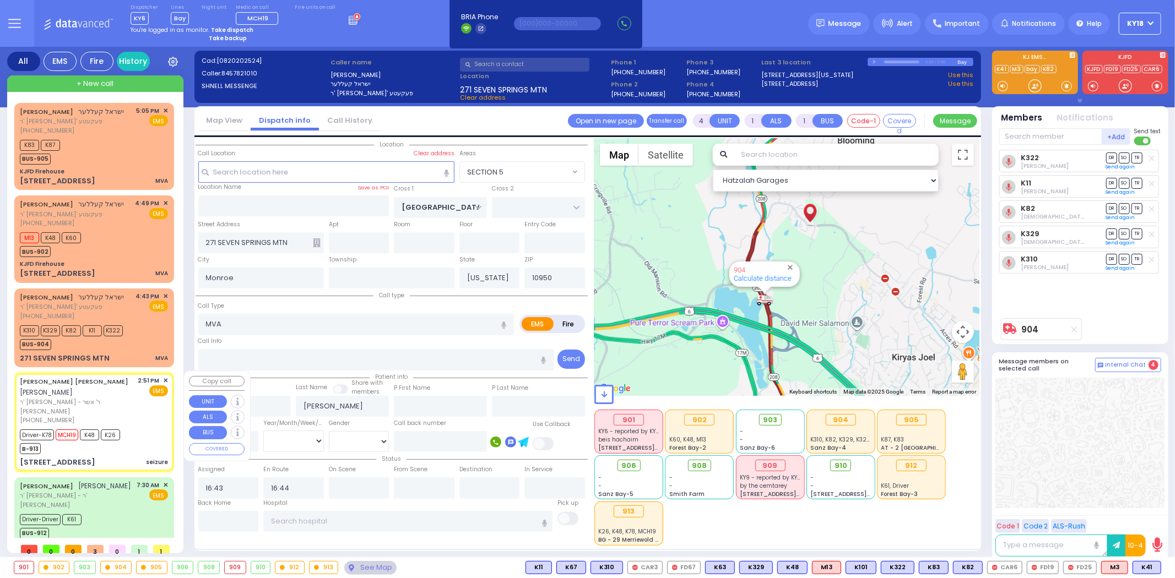
type input "14:53"
type input "15:23"
type input "16:19"
type input "17:45"
type input "[GEOGRAPHIC_DATA]"
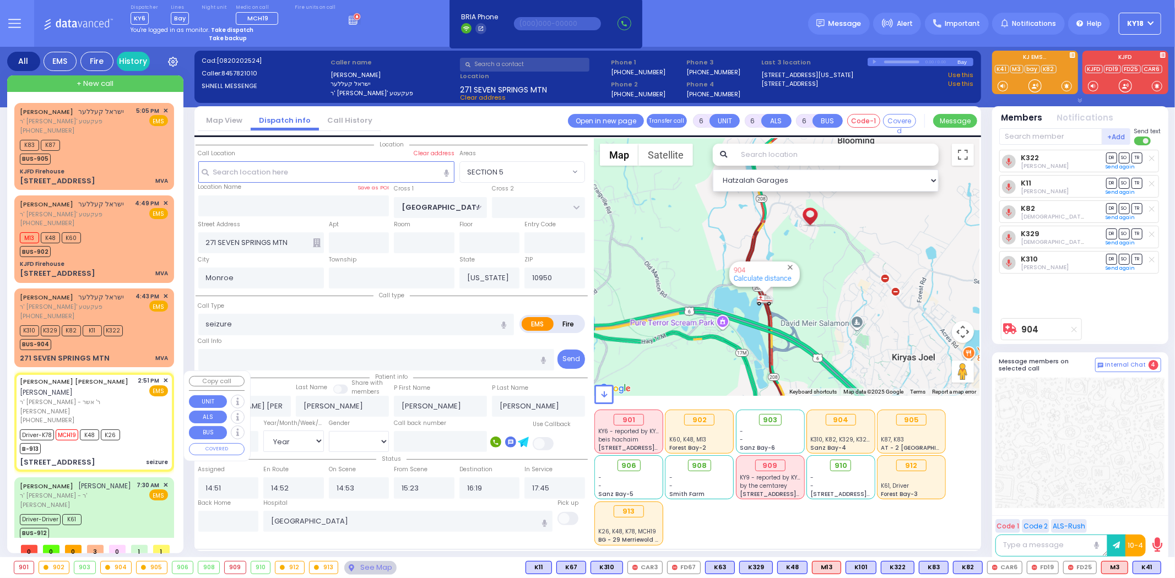
select select "Hatzalah Garages"
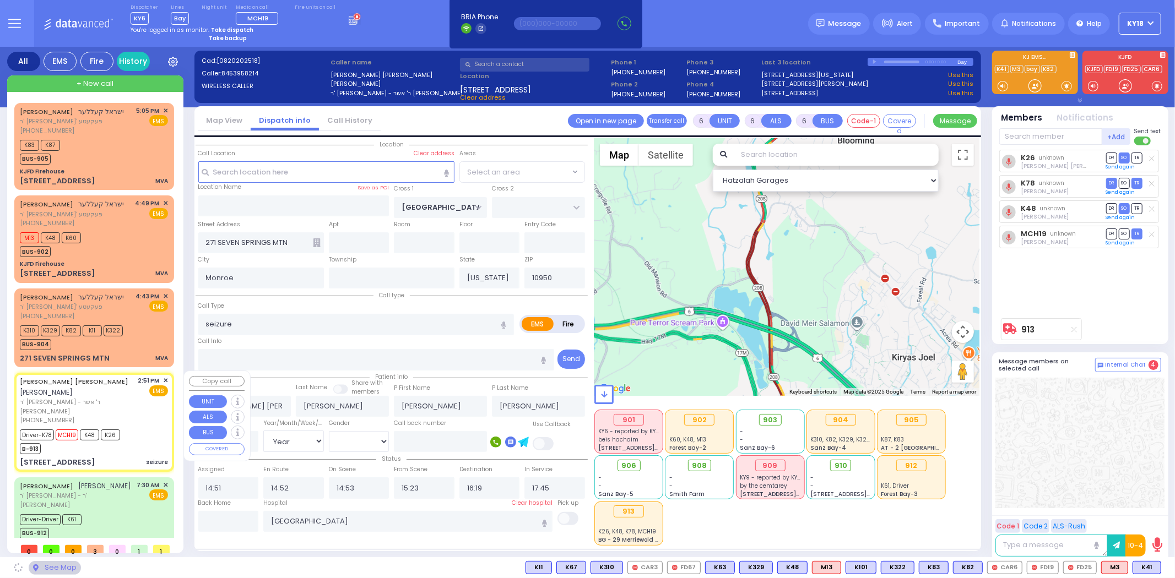
type input "PROSPECT RD"
type input "WHITETAIL RUN RD"
type input "[STREET_ADDRESS]"
type input "Chester"
type input "10918"
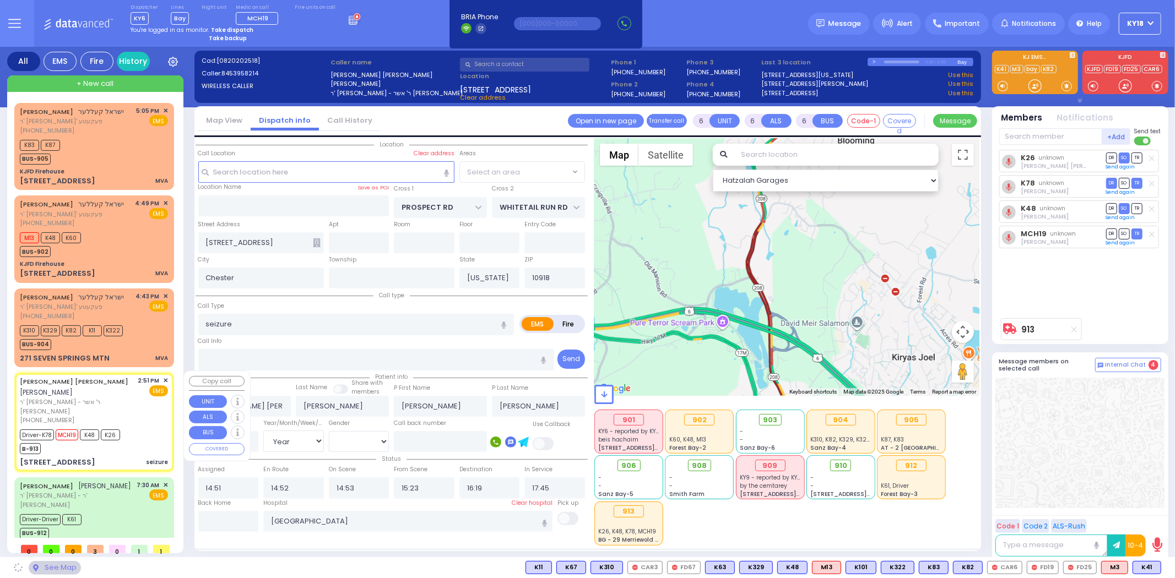
select select "[GEOGRAPHIC_DATA]"
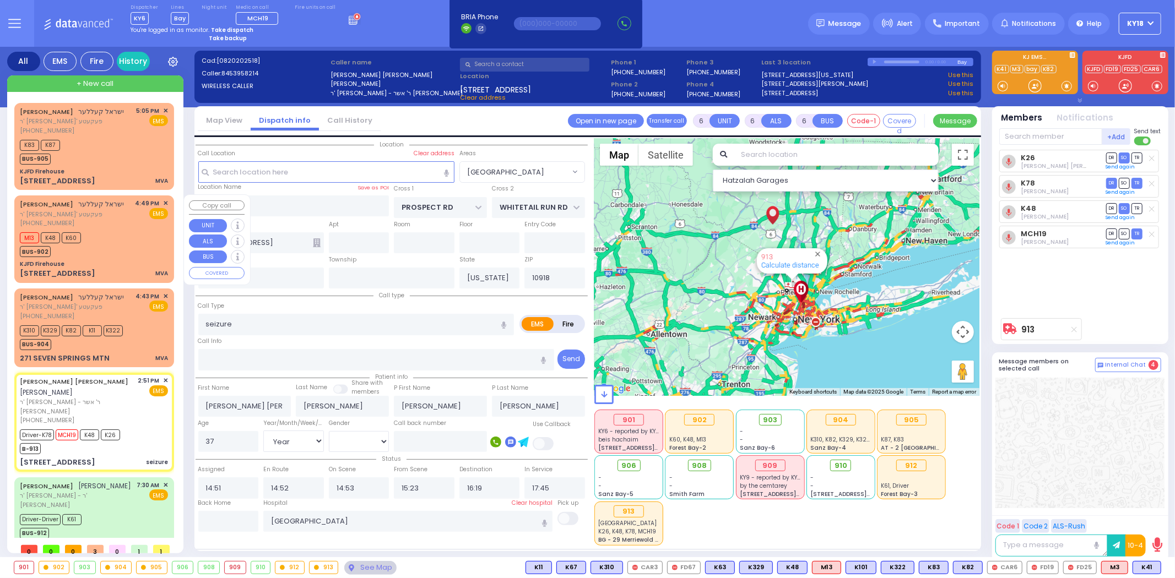
click at [116, 234] on div "M13 K48 K60 BUS-902" at bounding box center [94, 244] width 148 height 28
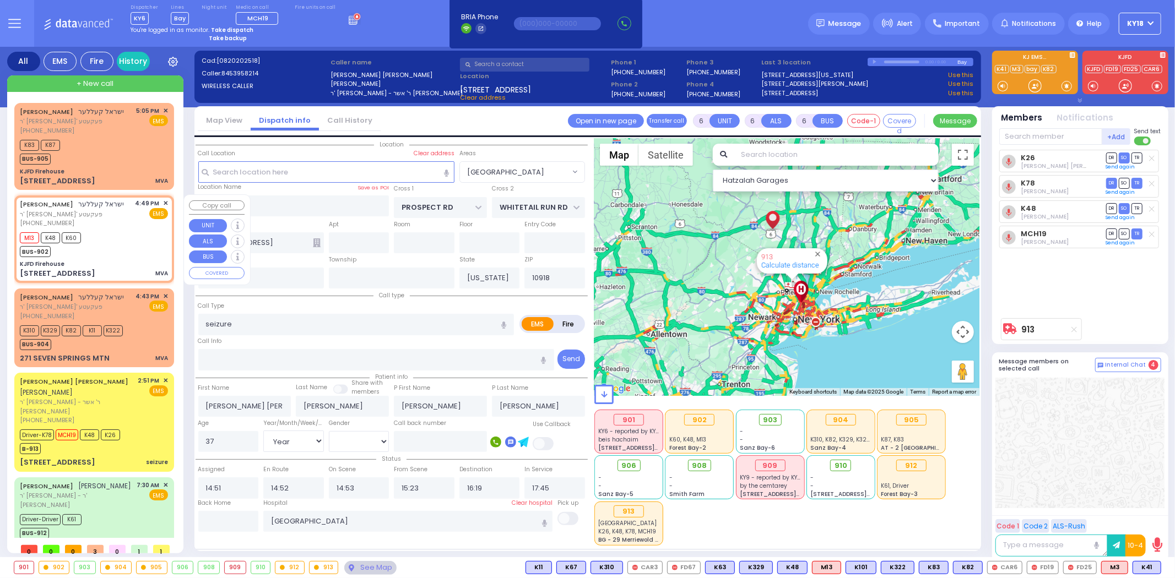
type input "4"
type input "1"
select select
type input "MVA"
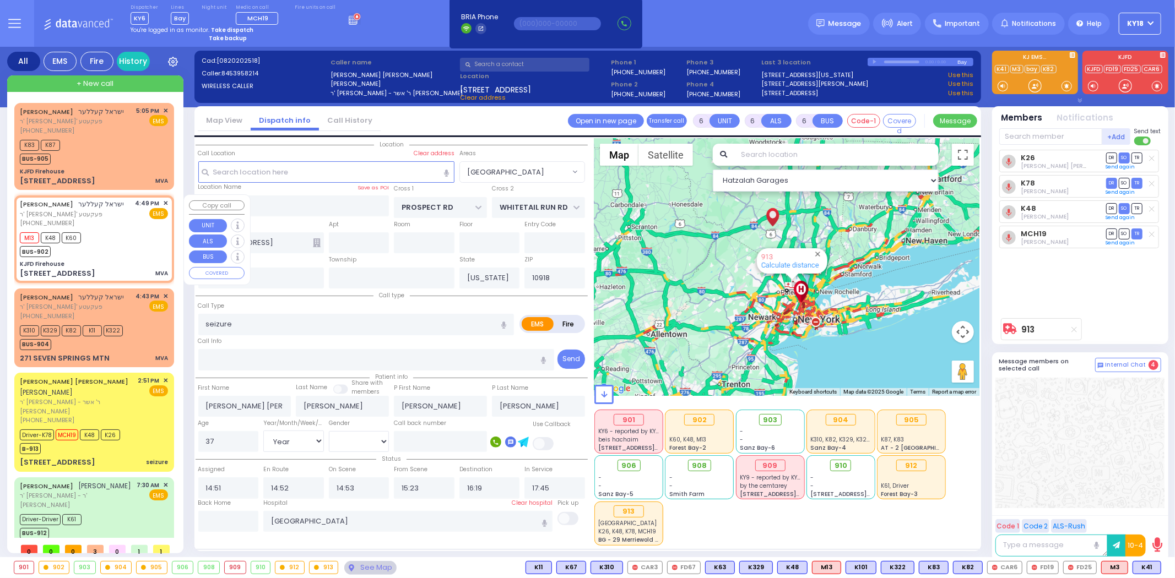
radio input "true"
type input "ISRAEL"
type input "KELLER"
select select
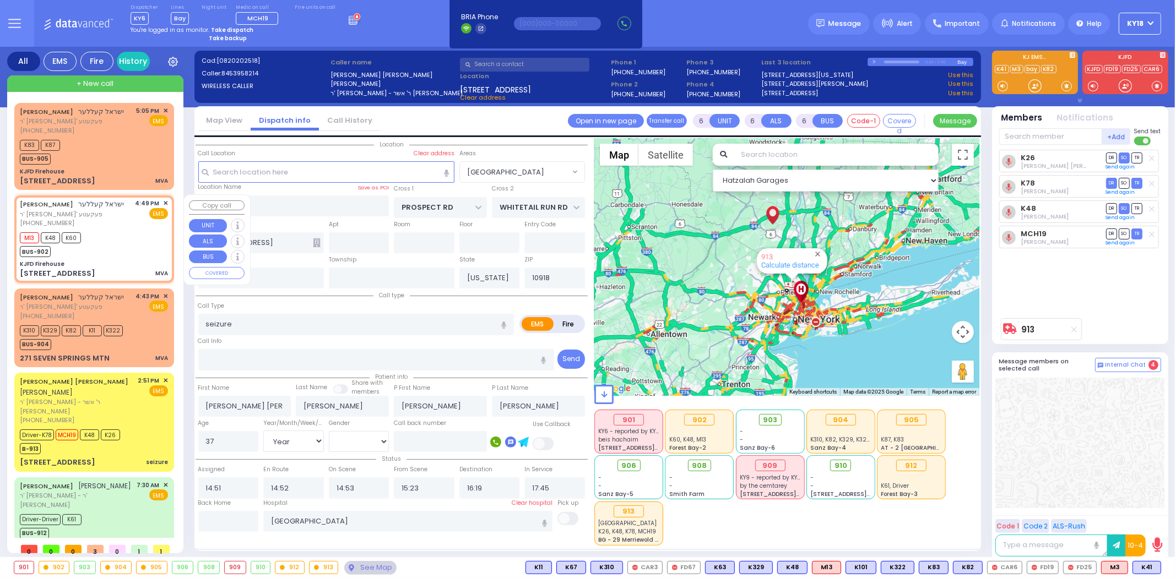
type input "16:49"
type input "16:50"
type input "KJFD Firehouse"
type input "SEVEN SPRINGS MOUNTAIN RD"
type input "KARLSBURG RD"
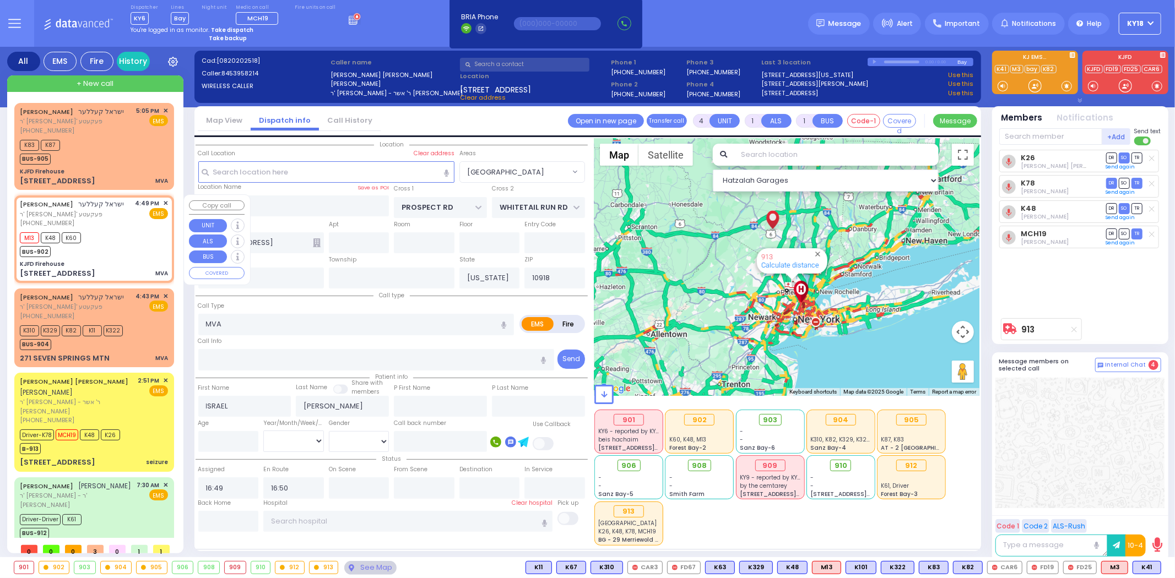
type input "[STREET_ADDRESS]"
type input "Monroe"
type input "10950"
select select "SECTION 5"
select select "Hatzalah Garages"
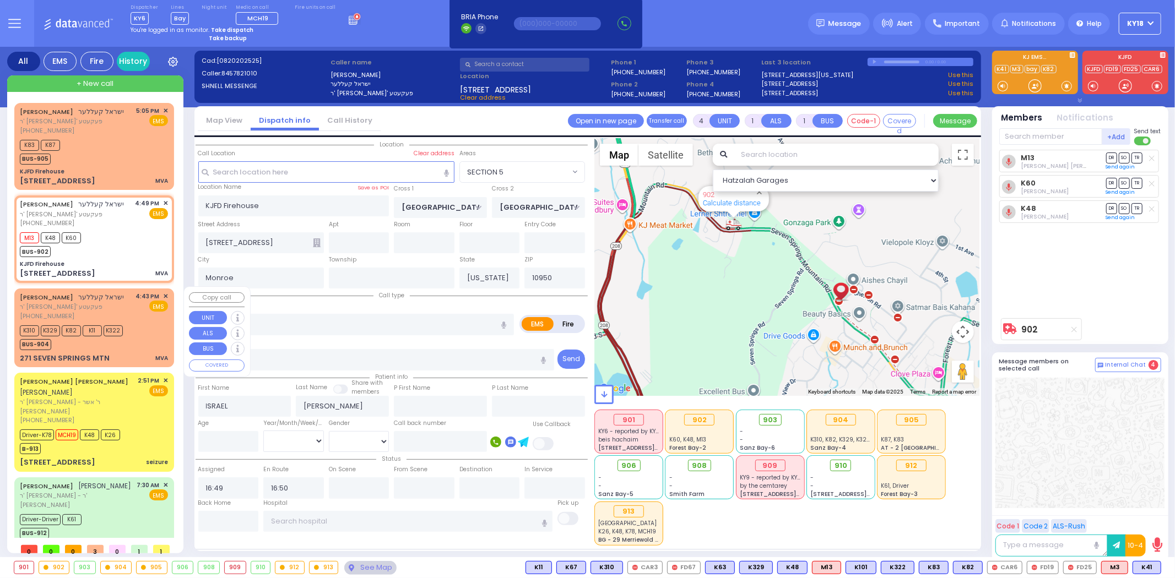
click at [113, 305] on div "ISRAEL KELLER ישראל קעללער ר' פנחס - ר' טובי' פעקעטע (845) 782-1010 4:43 PM ✕ E…" at bounding box center [94, 306] width 148 height 29
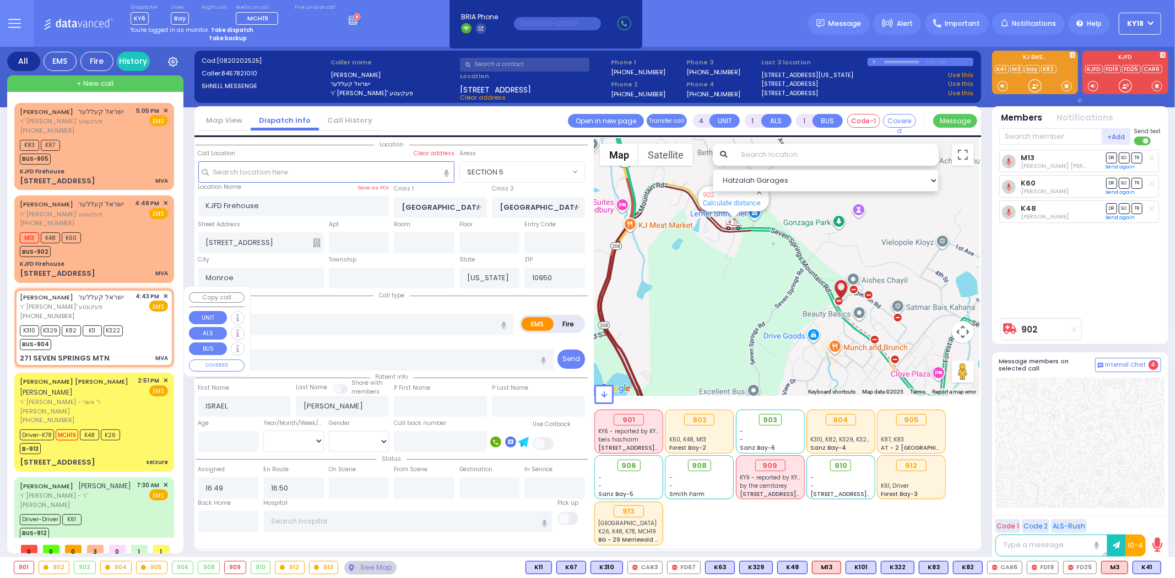
select select
radio input "true"
select select
type input "16:43"
type input "16:44"
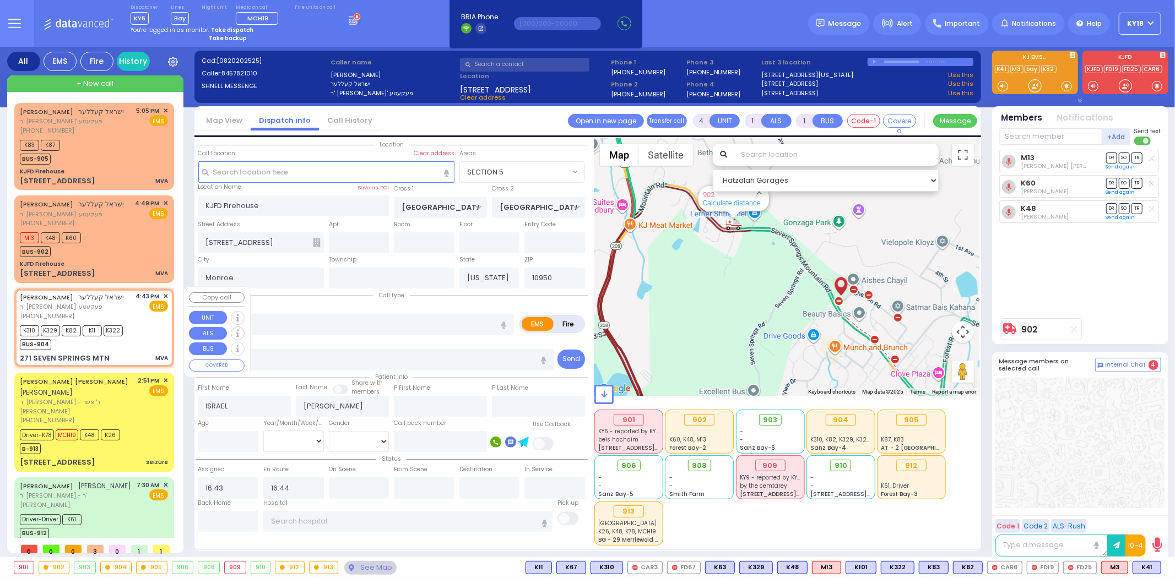
type input "271 SEVEN SPRINGS MTN"
select select "SECTION 5"
select select "Hatzalah Garages"
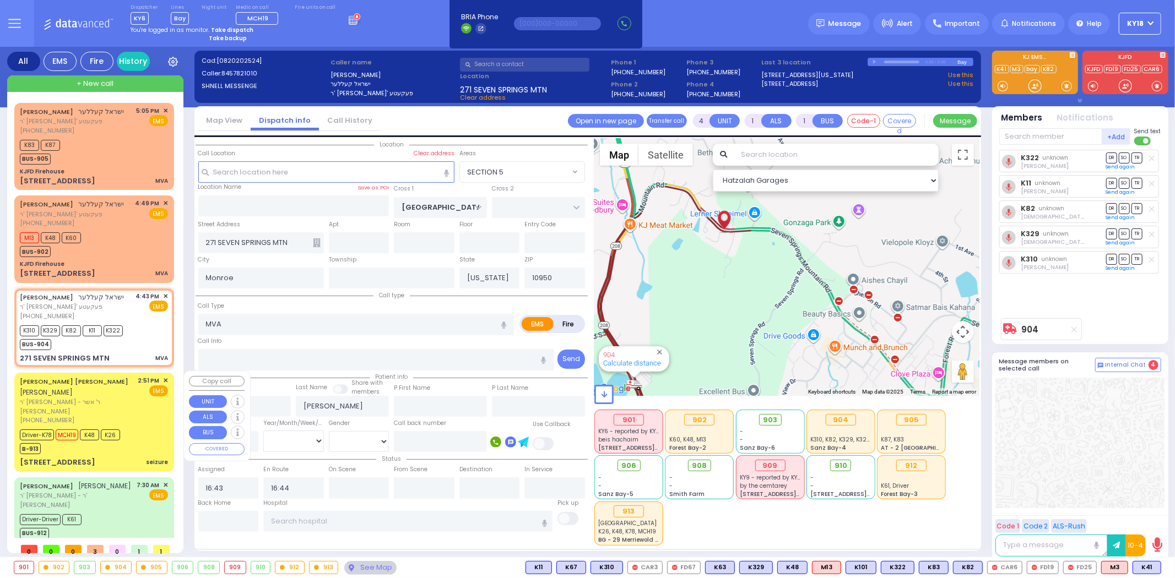
click at [117, 416] on div "[PHONE_NUMBER]" at bounding box center [77, 420] width 115 height 9
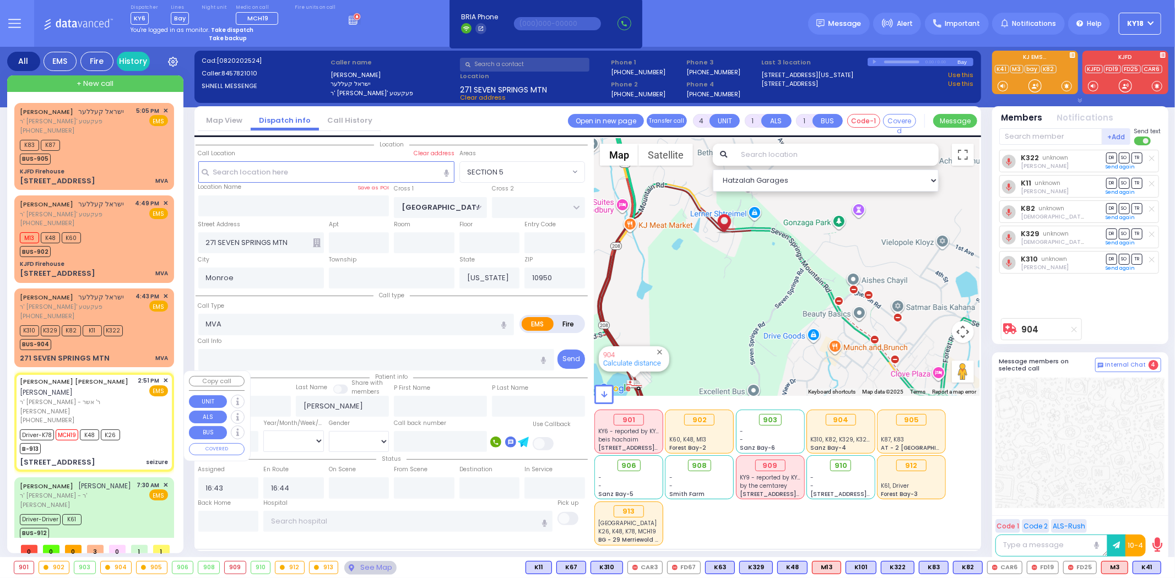
type input "6"
select select
type input "seizure"
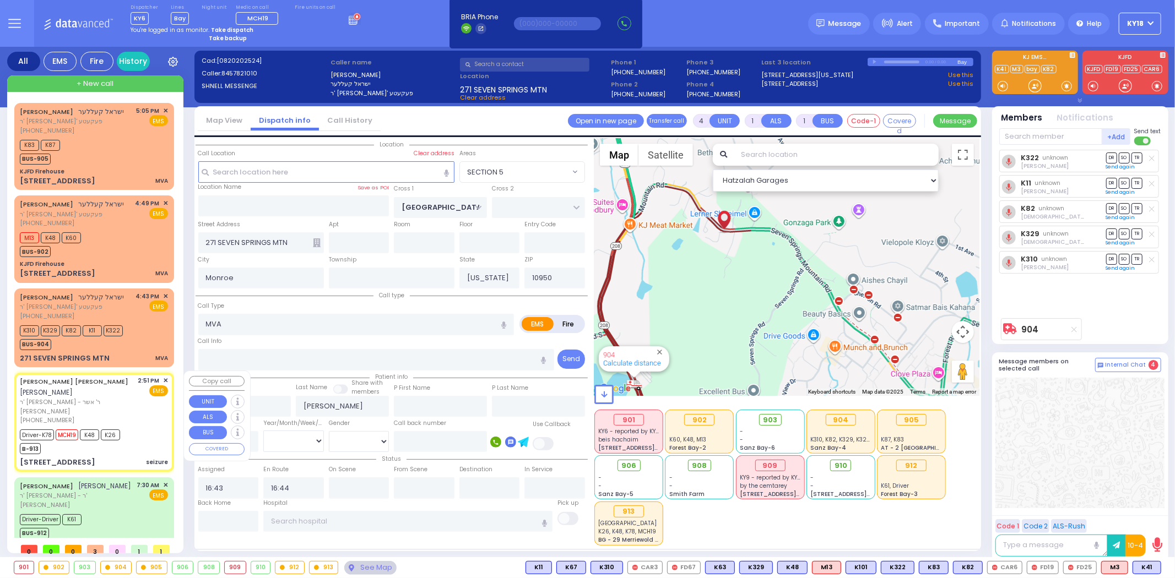
radio input "true"
type input "[PERSON_NAME] [PERSON_NAME]"
type input "[PERSON_NAME]"
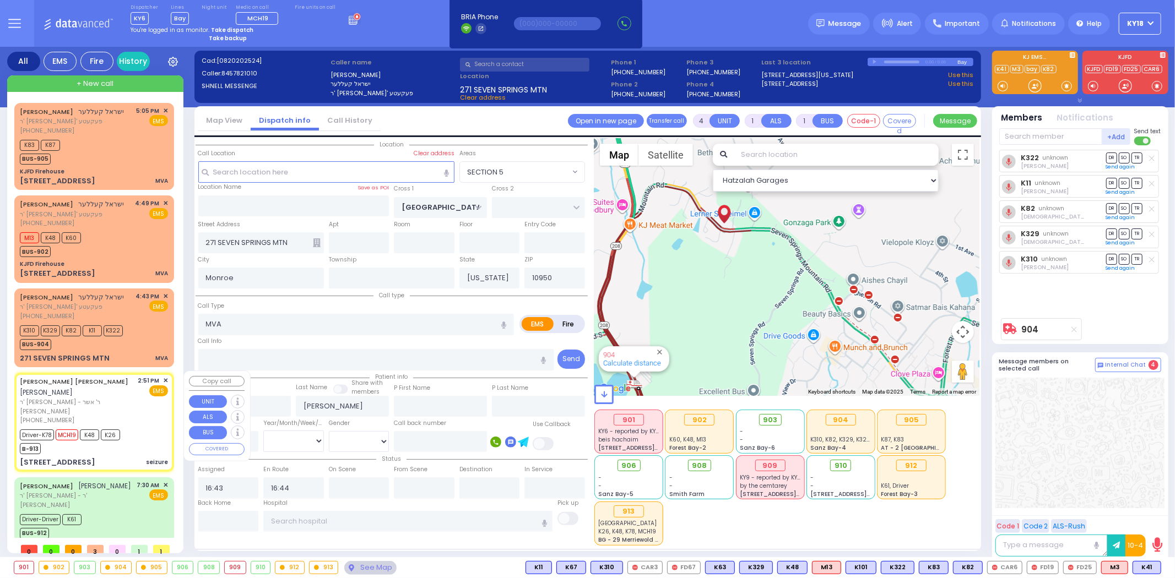
type input "37"
select select "Year"
select select "[DEMOGRAPHIC_DATA]"
type input "14:51"
type input "14:52"
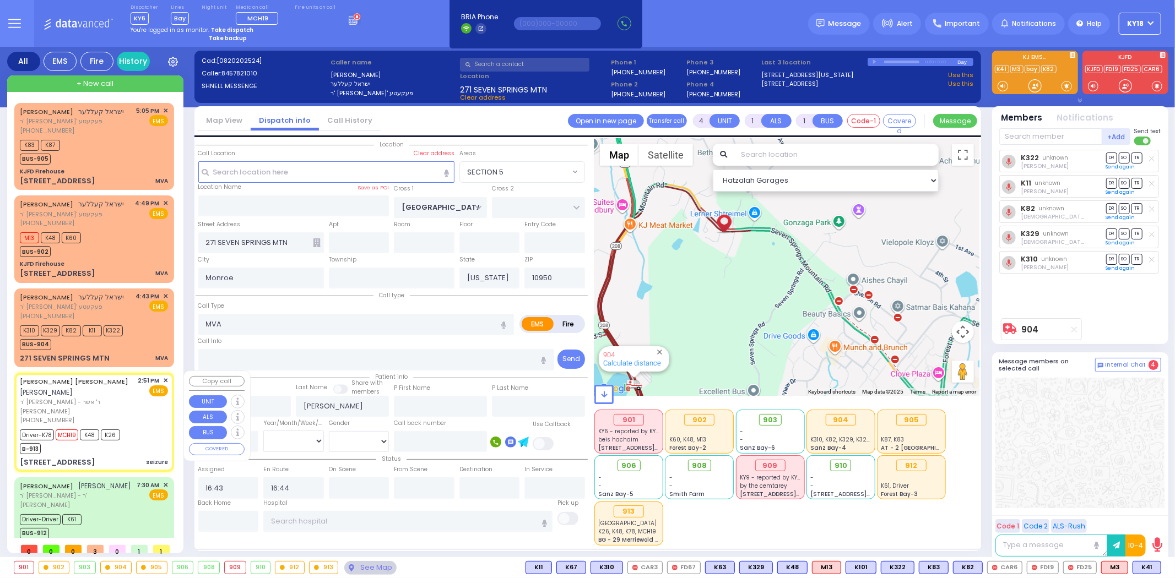
type input "14:53"
type input "15:23"
type input "16:19"
type input "17:45"
type input "[GEOGRAPHIC_DATA]"
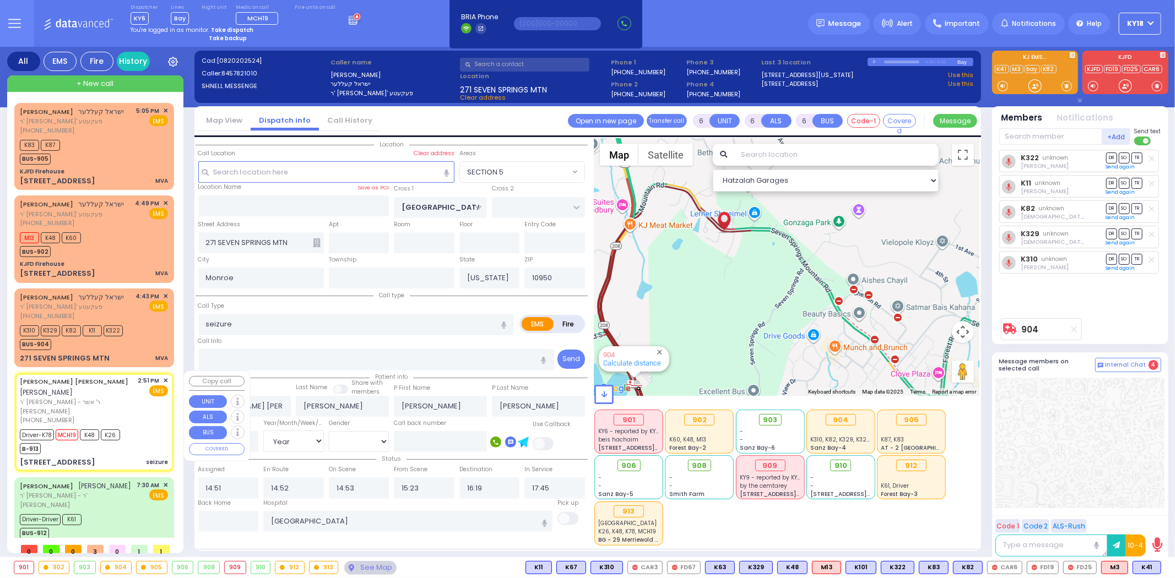
select select "Hatzalah Garages"
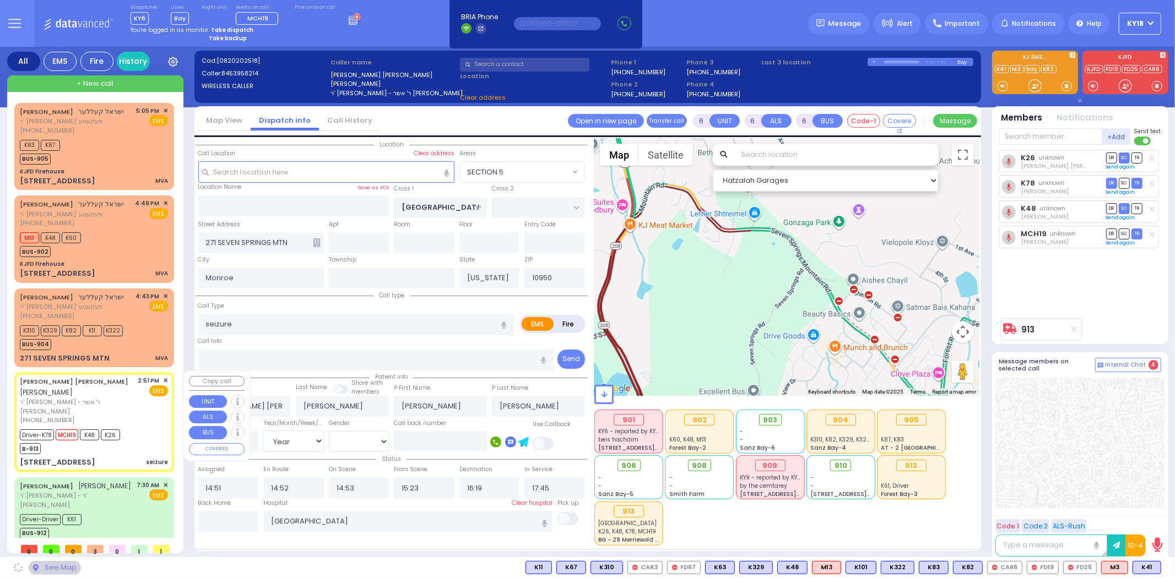
type input "PROSPECT RD"
type input "WHITETAIL RUN RD"
type input "[STREET_ADDRESS]"
type input "Chester"
type input "10918"
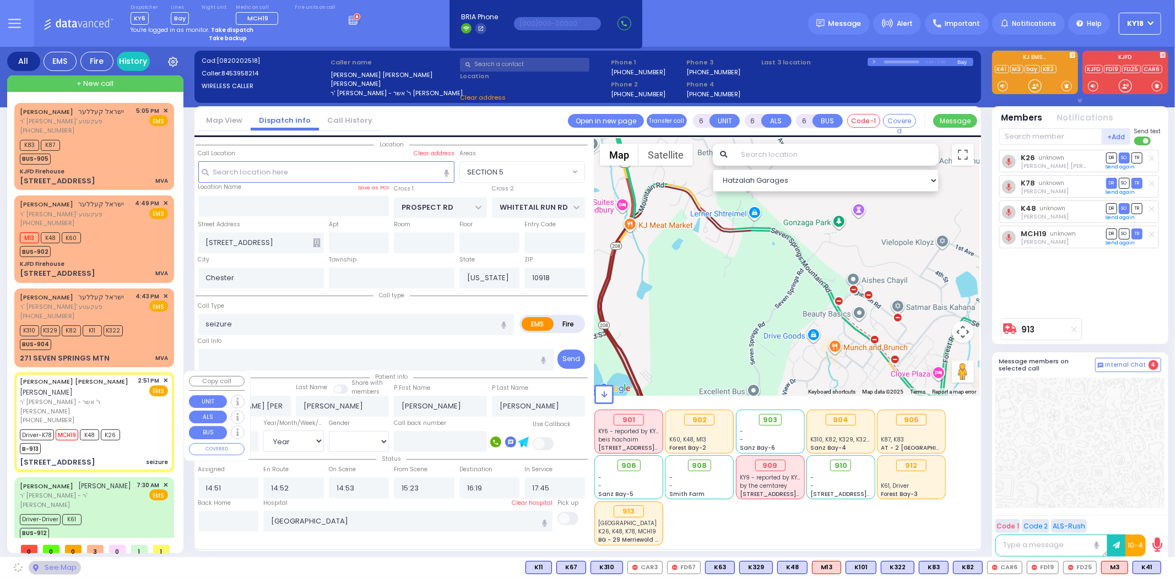
select select "[GEOGRAPHIC_DATA]"
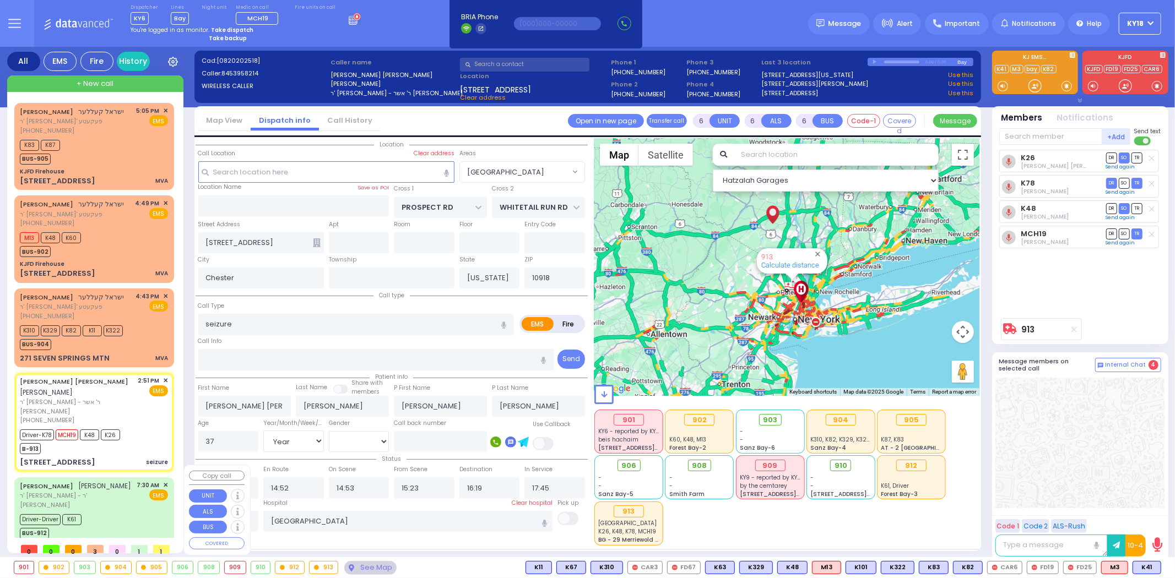
scroll to position [13, 0]
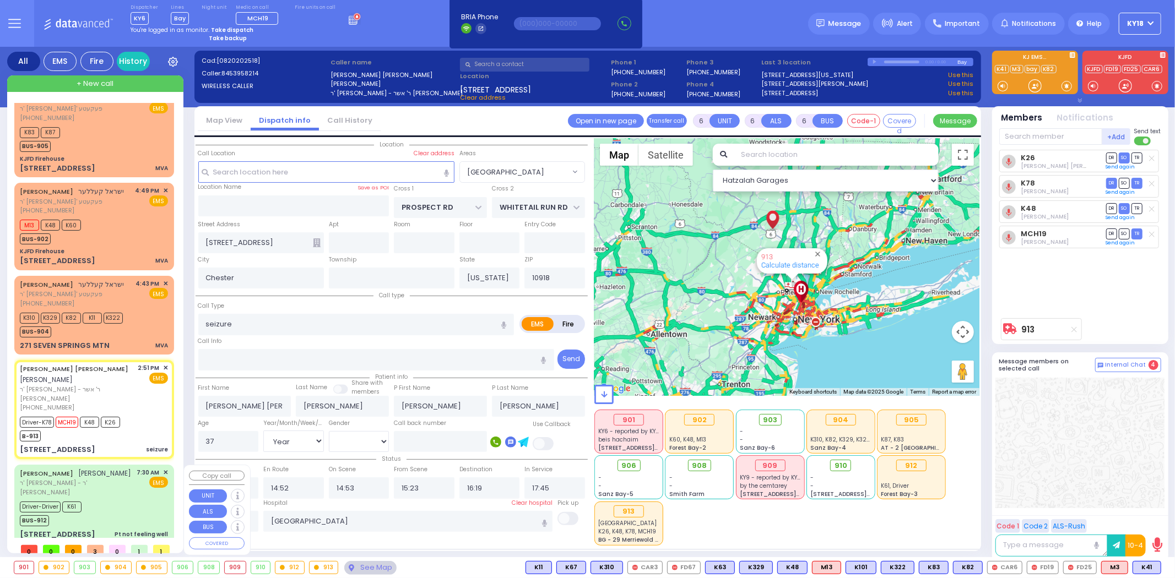
click at [118, 486] on div "ELIEZER MOSHKOWITZ אליעזר מאשקאוויטש ר' אהרן - ר' שמואל דוד מארקאוויטש 7:30 AM …" at bounding box center [94, 503] width 155 height 75
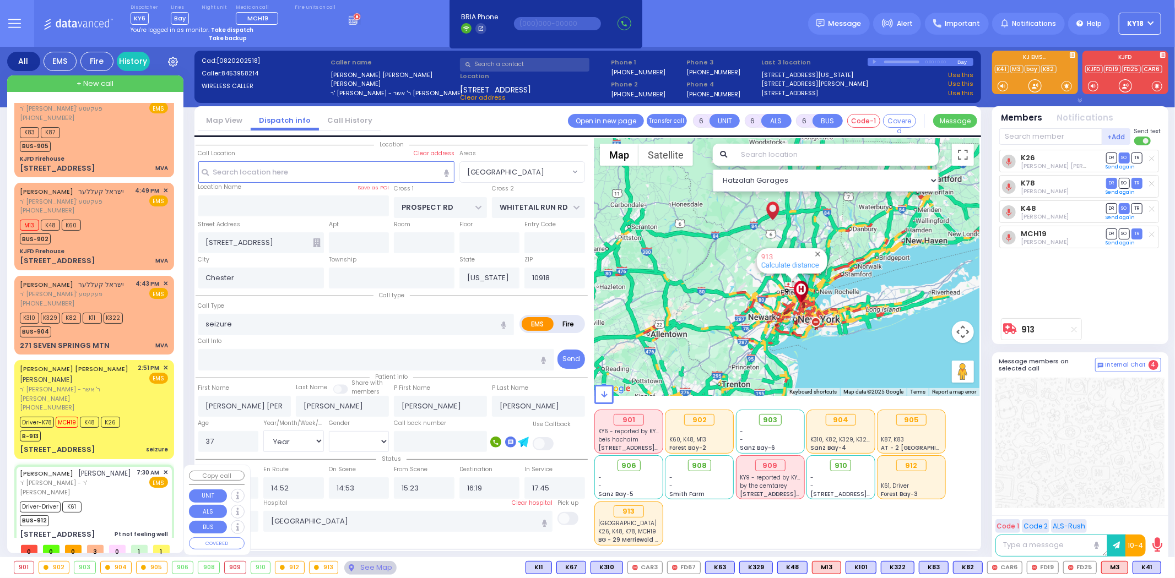
type input "1"
type input "0"
type input "1"
select select
type input "Pt not feeling well"
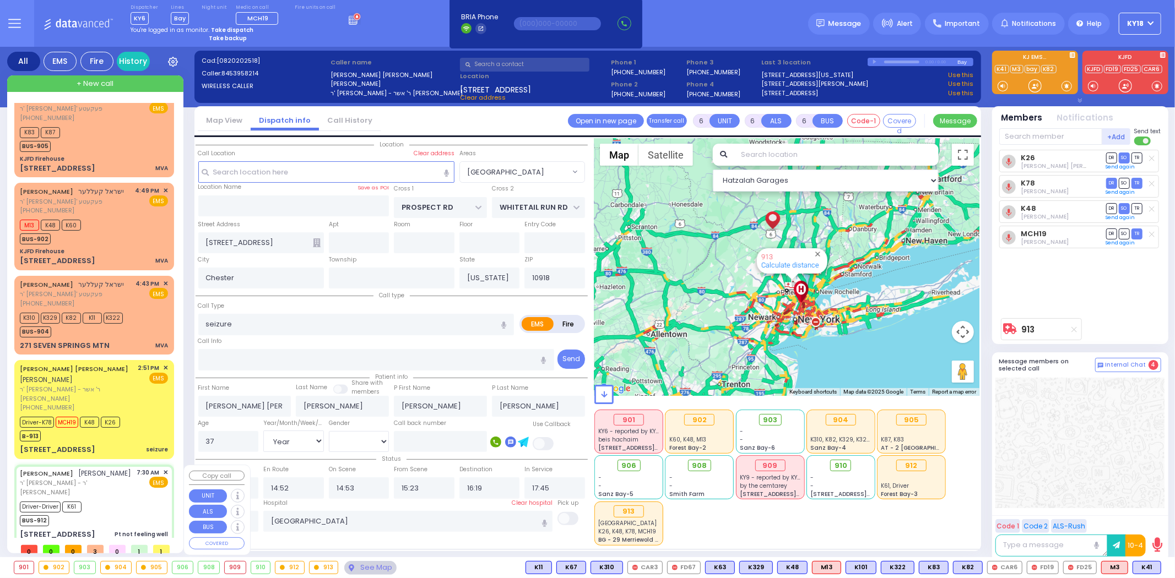
radio input "true"
type input "ELIEZER"
type input "MOSHKOWITZ"
select select
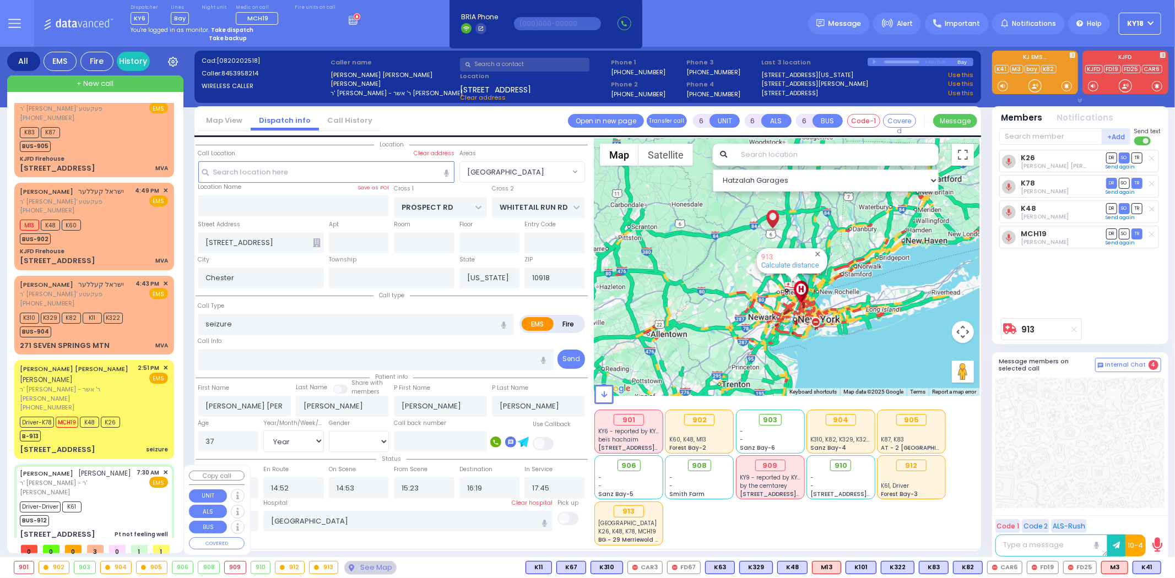
type input "07:30"
type input "07:31"
type input "[US_STATE][GEOGRAPHIC_DATA]- [GEOGRAPHIC_DATA]"
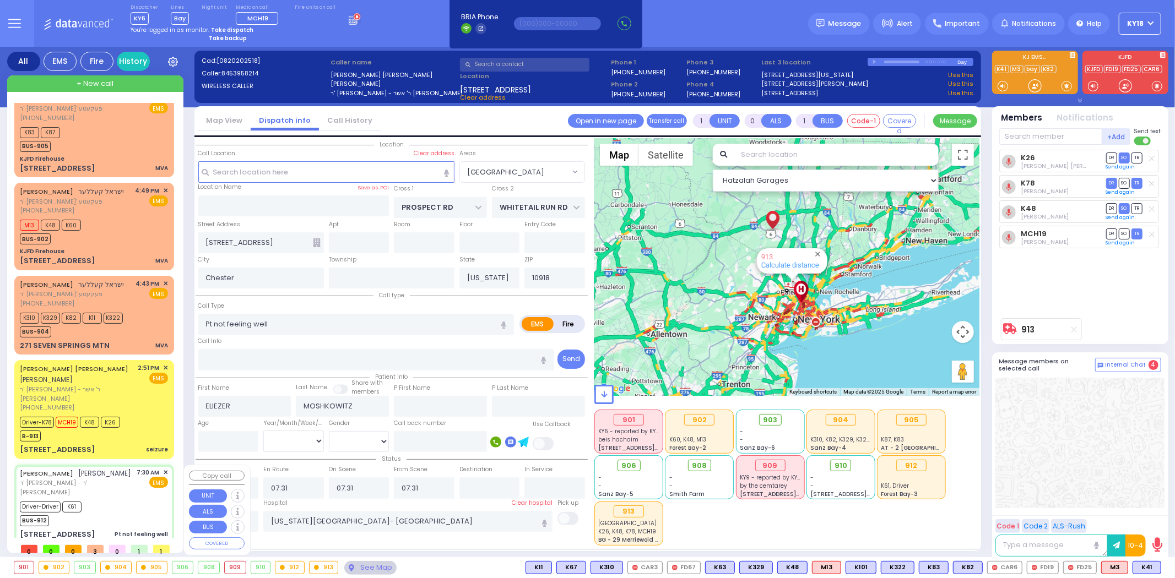
type input "ACRES RD"
type input "[GEOGRAPHIC_DATA]"
type input "[STREET_ADDRESS]"
type input "202"
type input "[PERSON_NAME]"
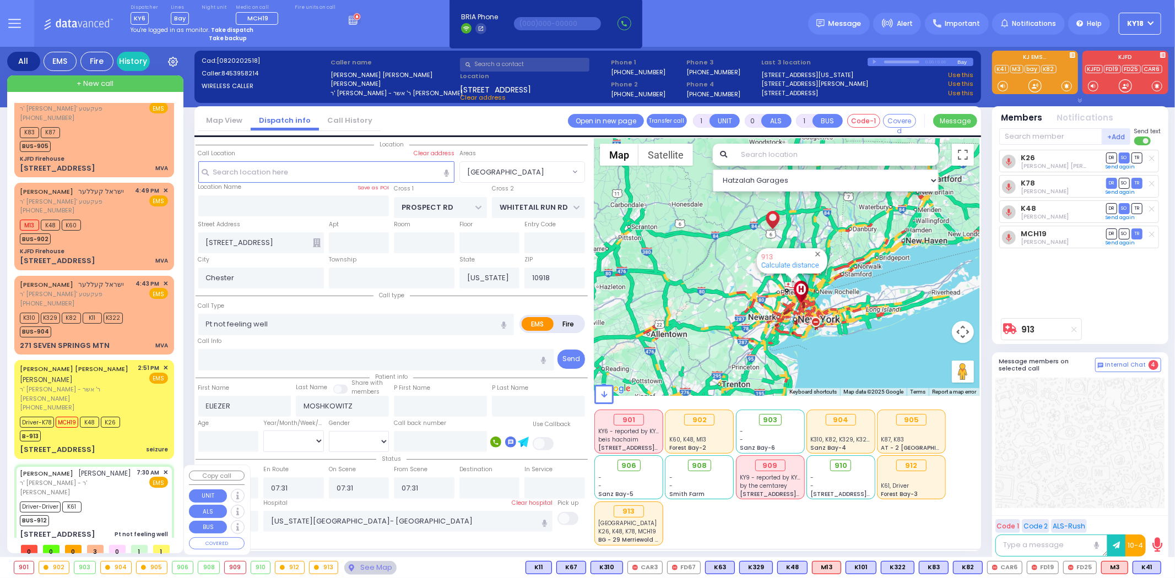
type input "10950"
select select "Hatzalah Garages"
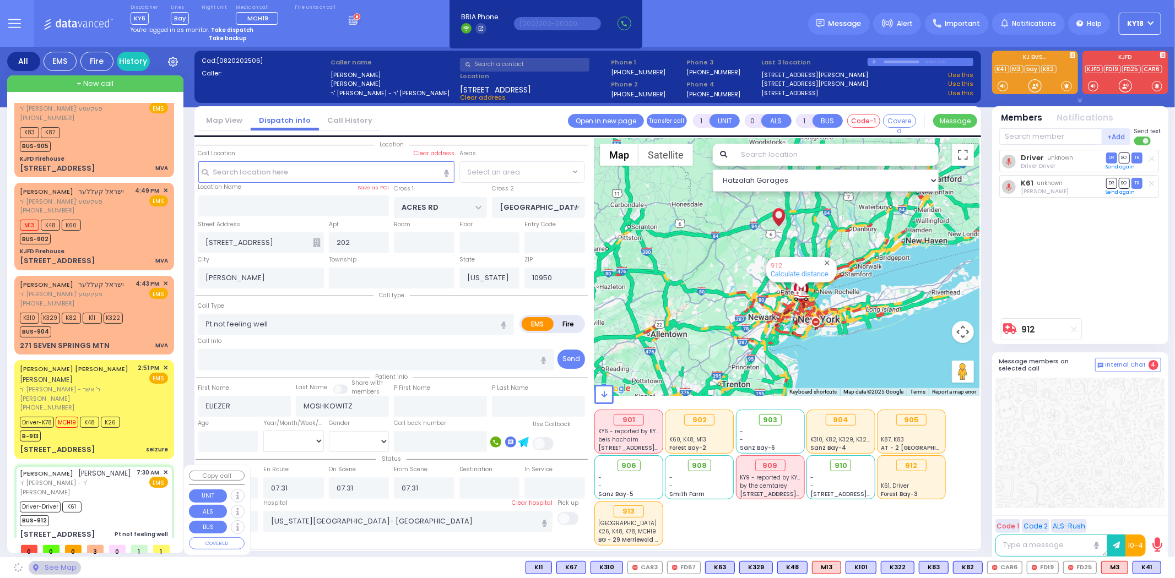
select select "PALM TREE"
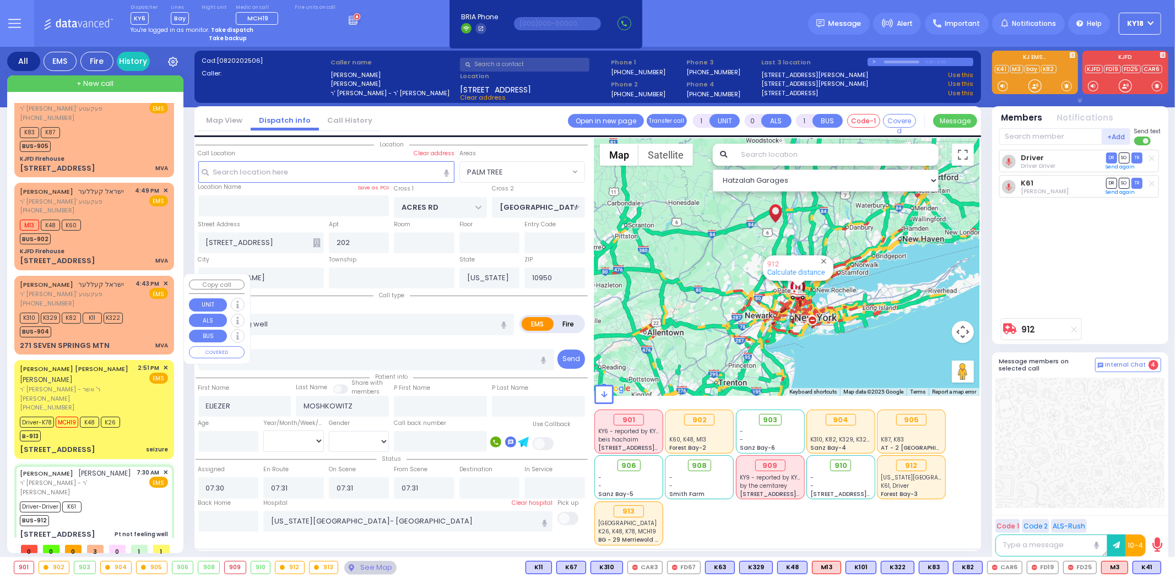
click at [113, 317] on span "K322" at bounding box center [113, 318] width 19 height 11
type input "4"
type input "1"
select select
type input "MVA"
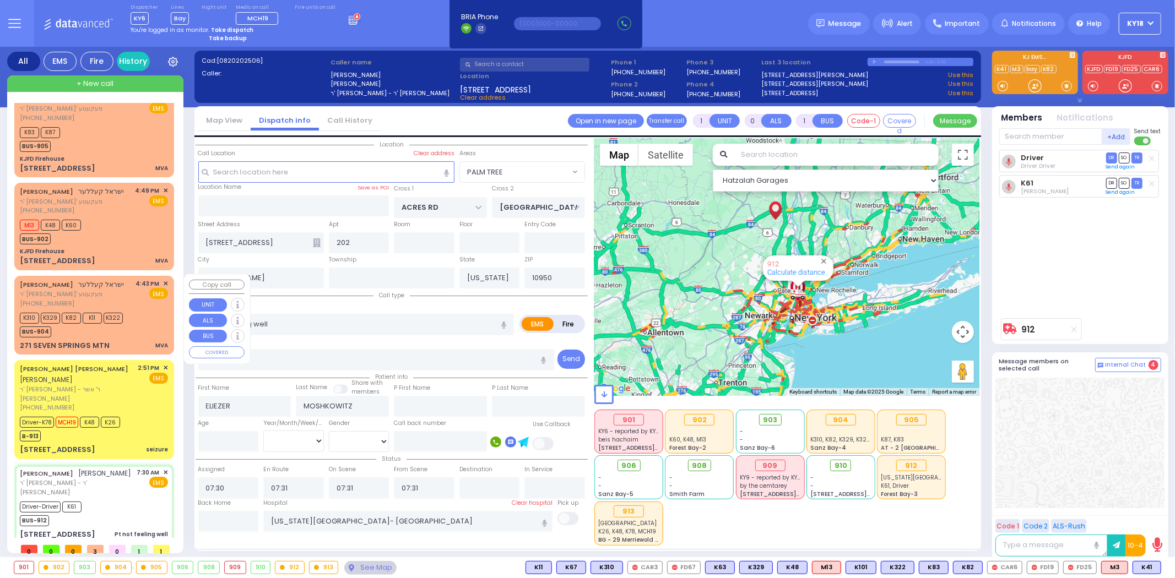
radio input "true"
type input "ISRAEL"
type input "KELLER"
select select
type input "16:43"
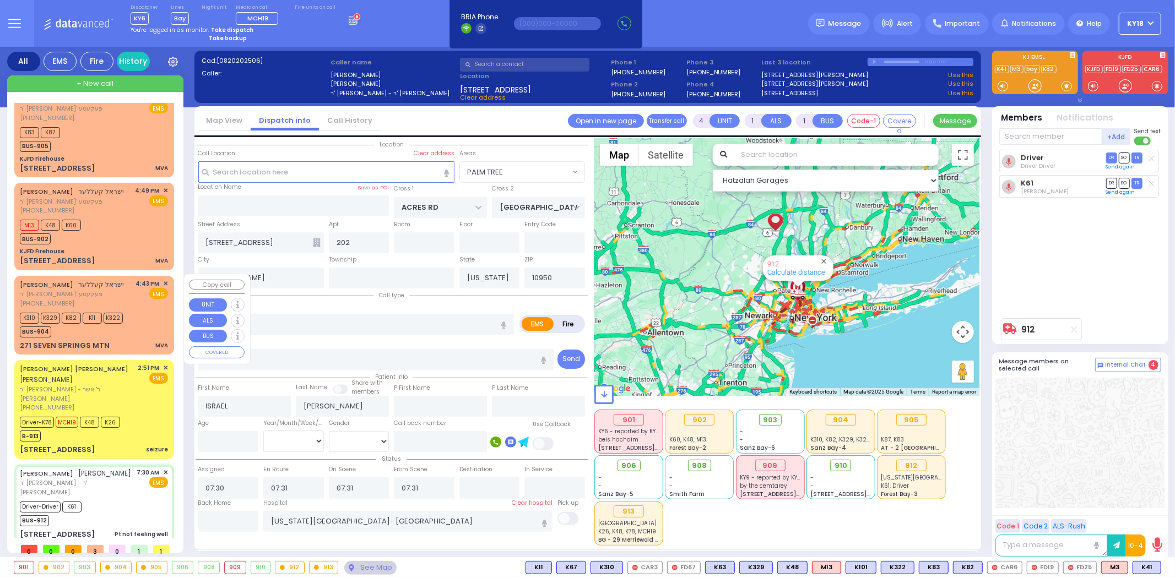
type input "16:44"
select select "Hatzalah Garages"
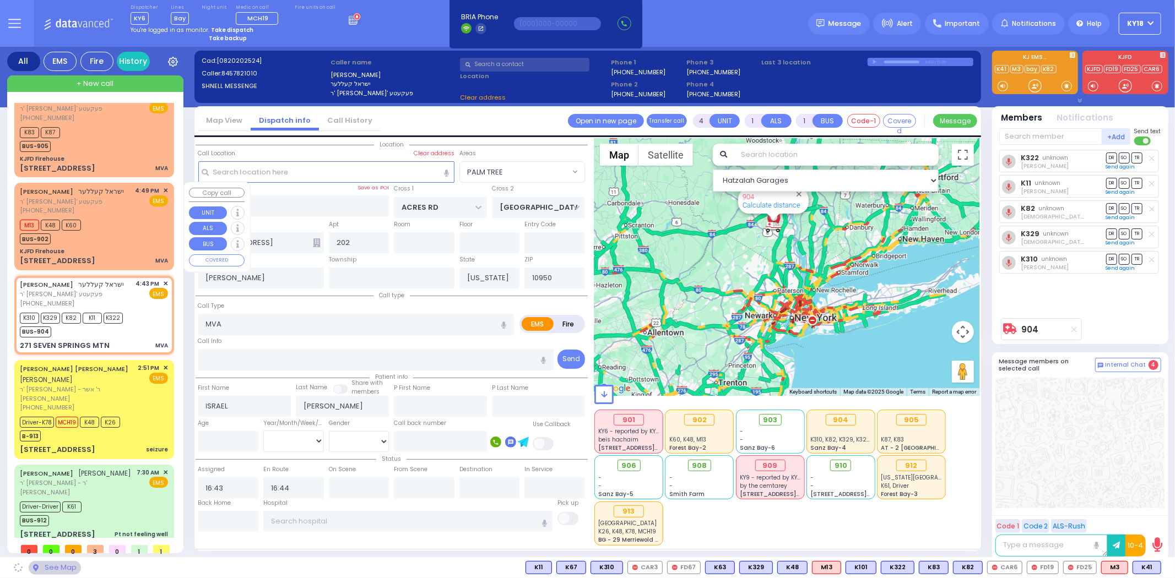
type input "SEVEN SPRINGS MOUNTAIN RD"
type input "271 SEVEN SPRINGS MTN"
type input "Monroe"
click at [126, 243] on div "ISRAEL KELLER ישראל קעללער ר' פנחס - ר' טובי' פעקעטע (845) 782-1010 4:49 PM ✕ E…" at bounding box center [94, 226] width 155 height 84
select select "SECTION 5"
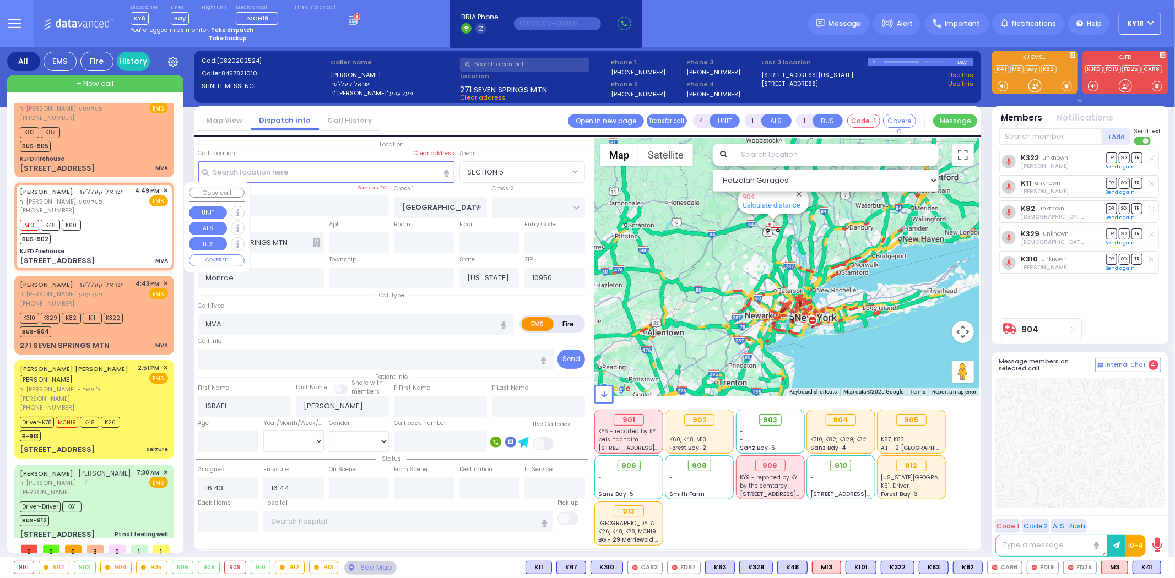
select select
radio input "true"
select select
type input "16:49"
type input "16:50"
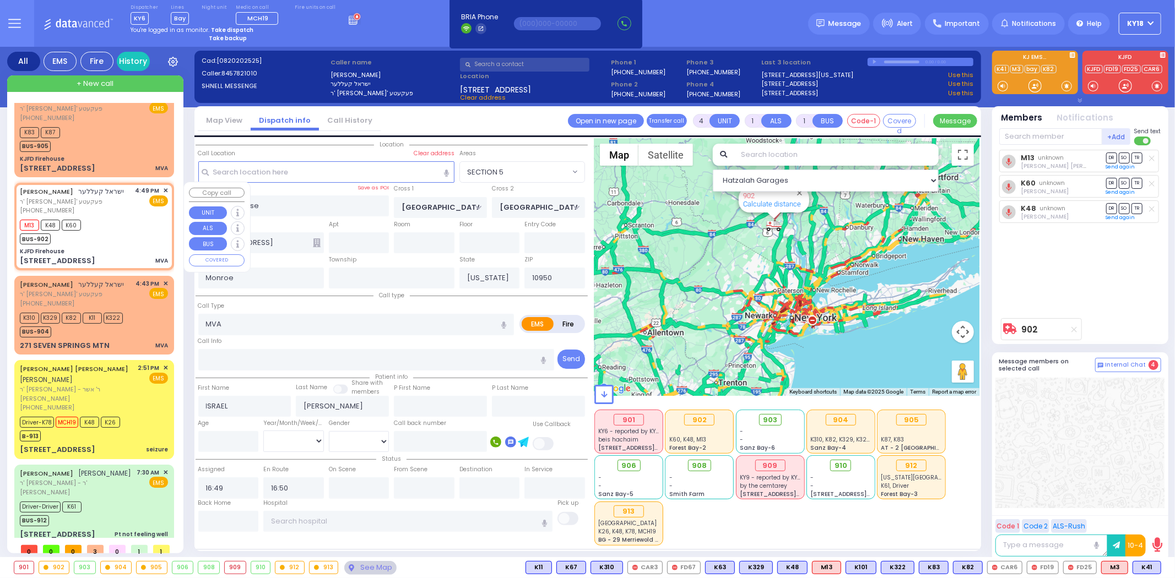
scroll to position [0, 0]
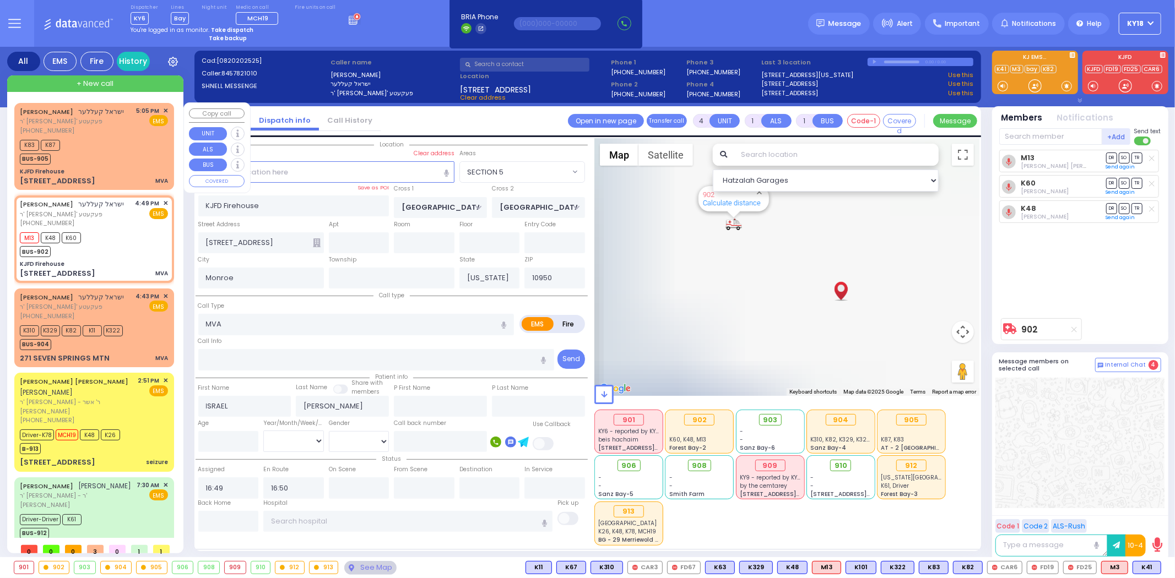
click at [117, 179] on div "1 Chevron Road MVA" at bounding box center [94, 181] width 148 height 11
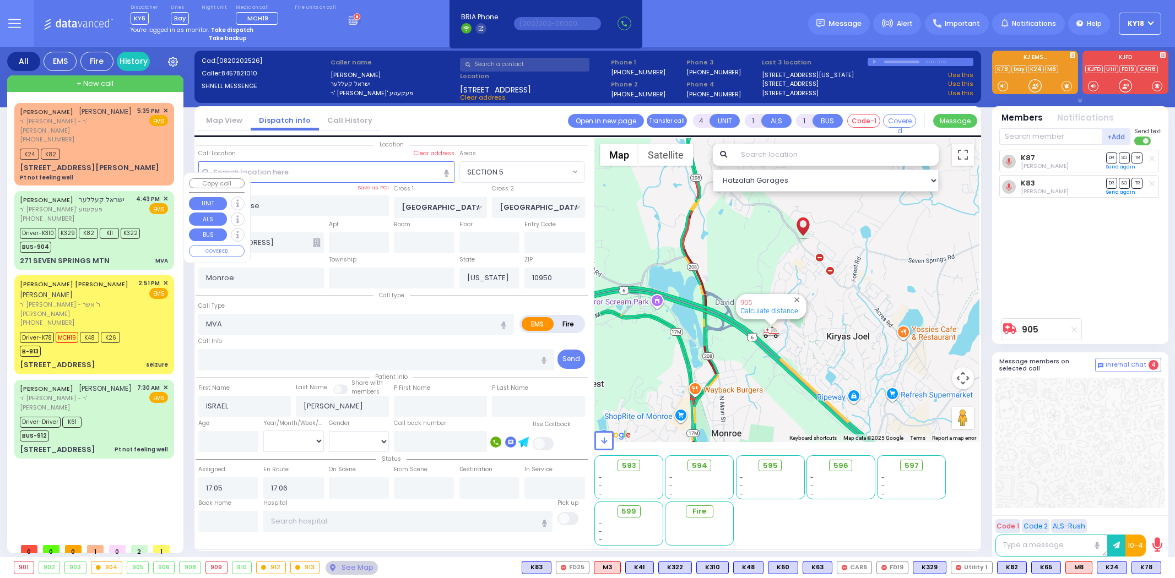
select select "SECTION 5"
select select
